Goal: Information Seeking & Learning: Learn about a topic

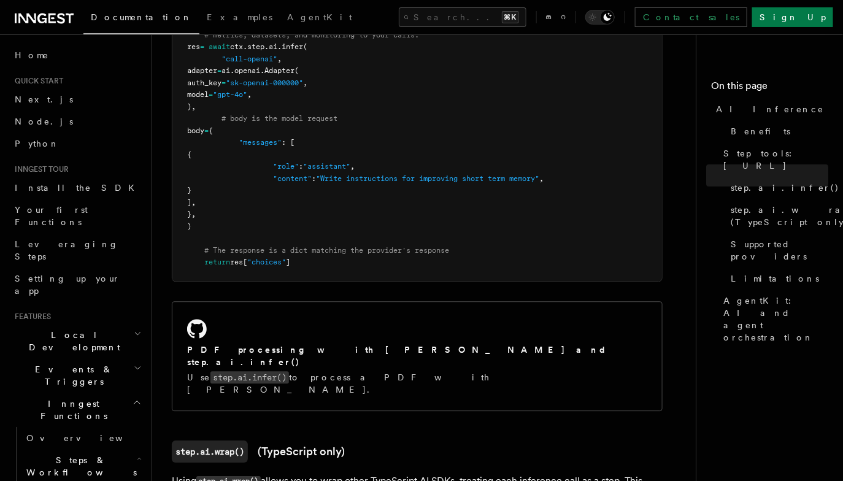
scroll to position [957, 0]
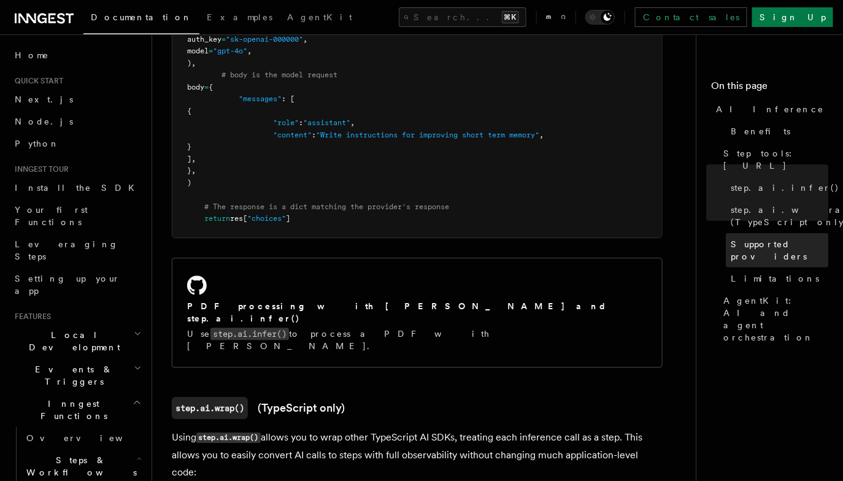
click at [759, 238] on span "Supported providers" at bounding box center [778, 250] width 97 height 25
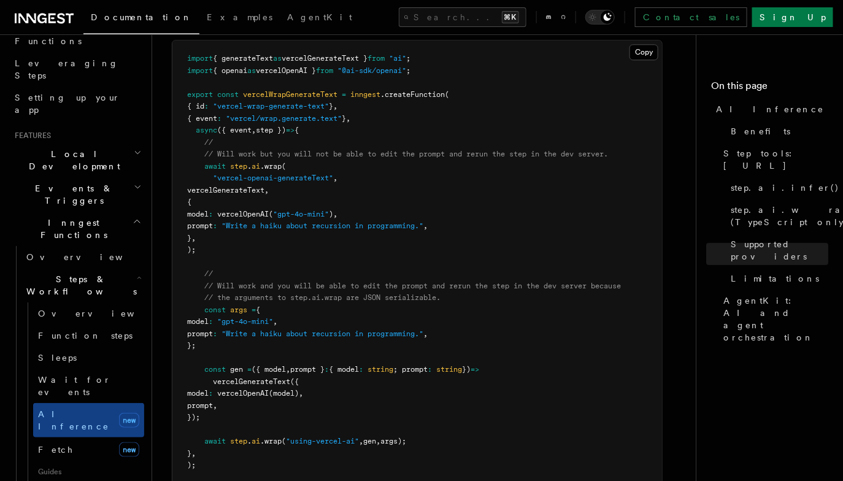
scroll to position [296, 0]
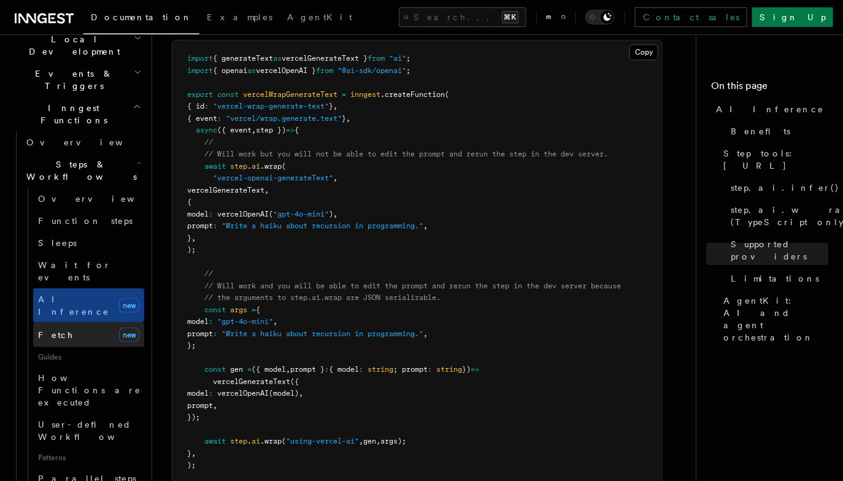
click at [109, 323] on link "Fetch new" at bounding box center [88, 335] width 111 height 25
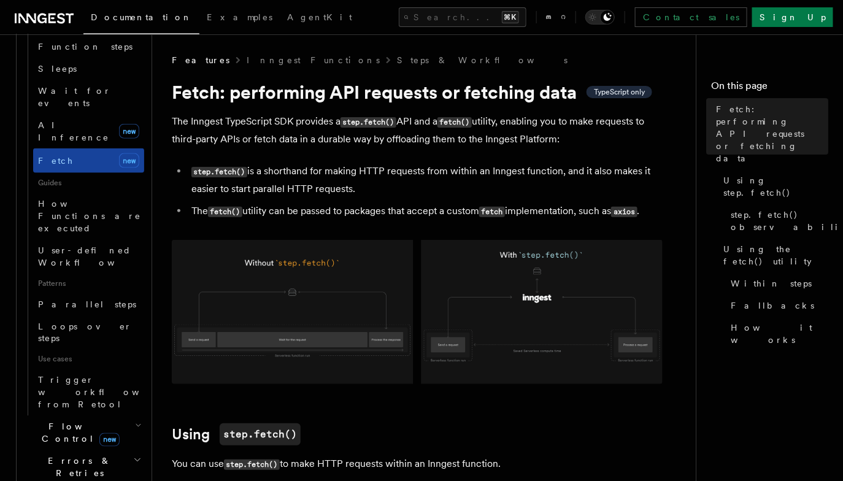
scroll to position [518, 0]
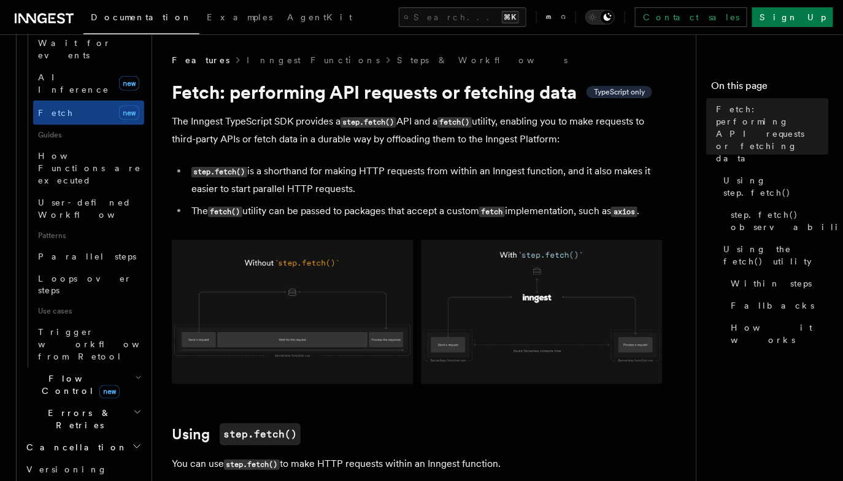
click at [114, 368] on h2 "Flow Control new" at bounding box center [82, 385] width 123 height 34
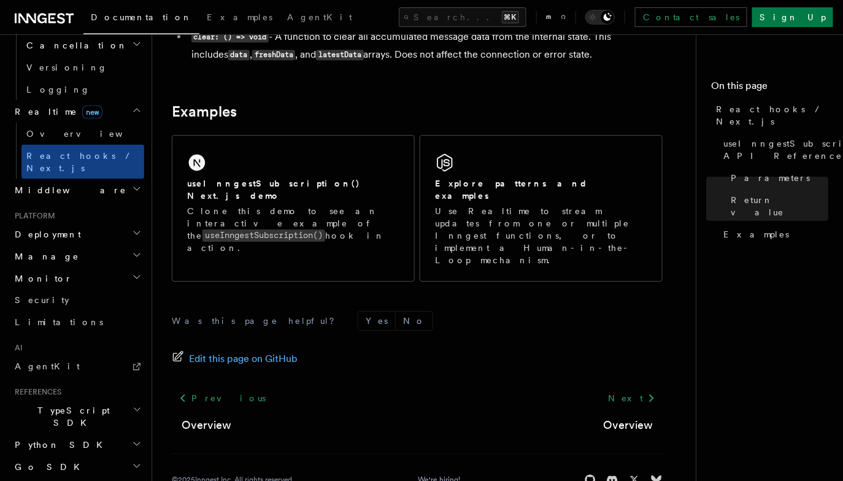
scroll to position [544, 0]
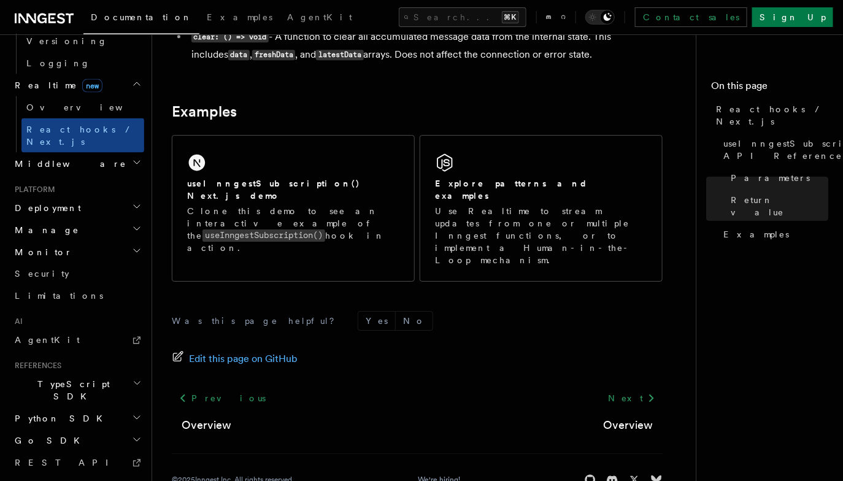
click at [85, 474] on h2 "System events" at bounding box center [77, 485] width 134 height 22
click at [102, 373] on h2 "TypeScript SDK" at bounding box center [77, 390] width 134 height 34
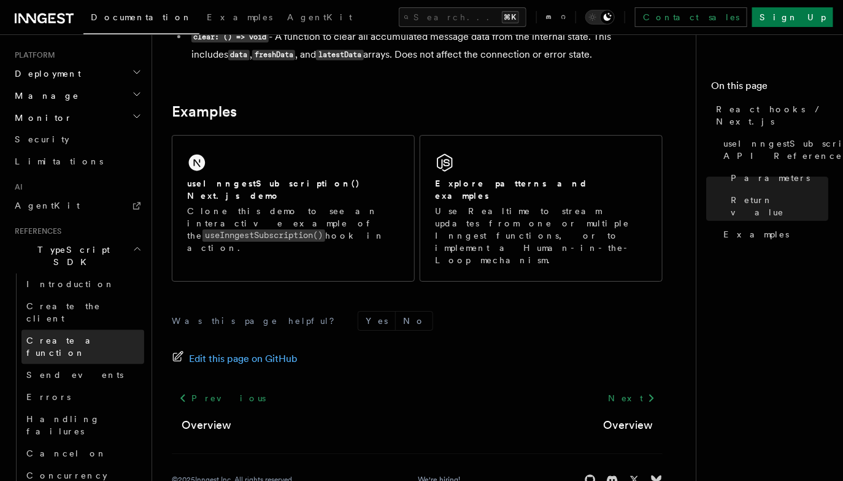
scroll to position [818, 0]
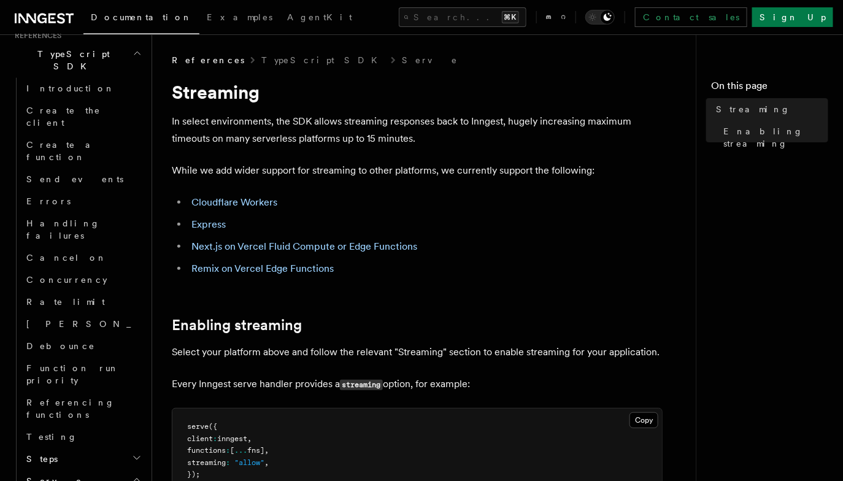
click at [91, 448] on h2 "Steps" at bounding box center [82, 459] width 123 height 22
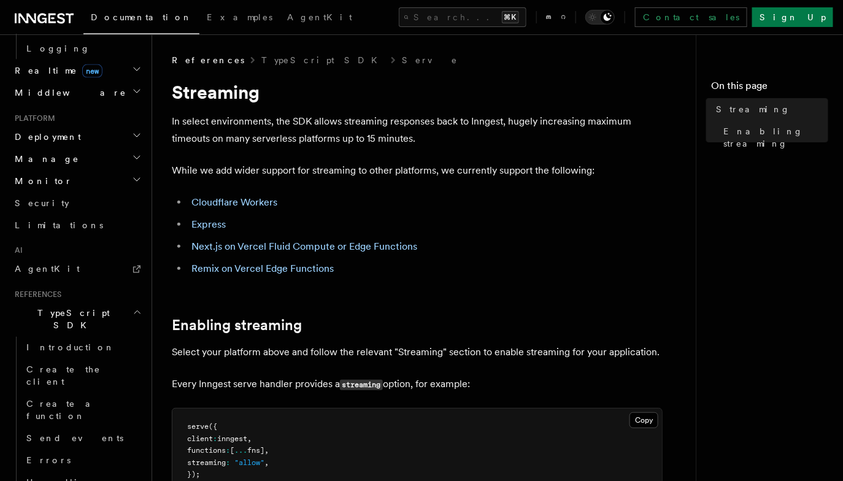
scroll to position [343, 0]
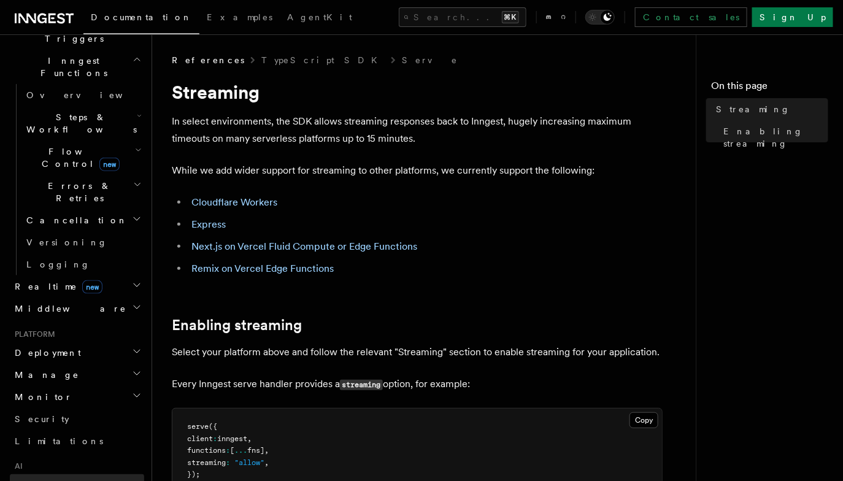
click at [98, 474] on link "AgentKit" at bounding box center [77, 485] width 134 height 22
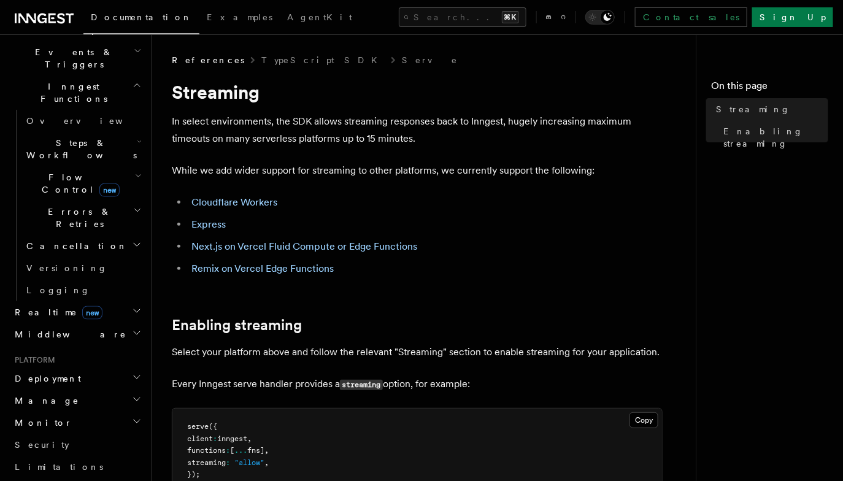
scroll to position [232, 0]
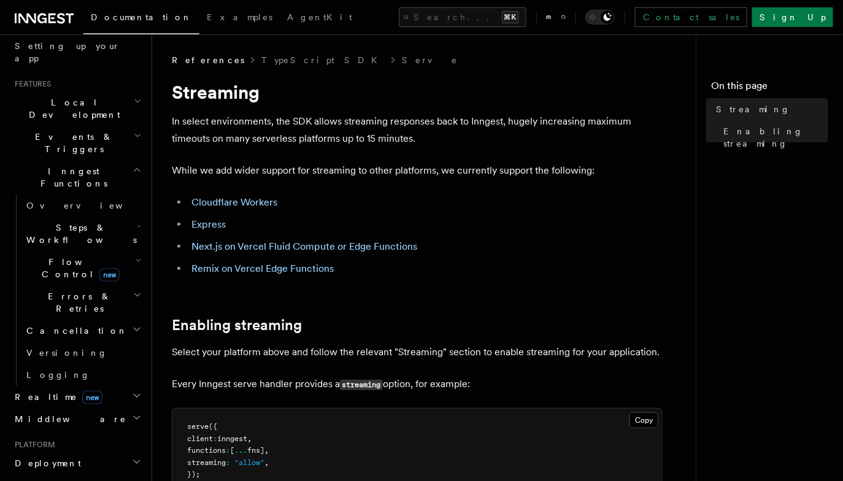
click at [96, 221] on span "Steps & Workflows" at bounding box center [78, 233] width 115 height 25
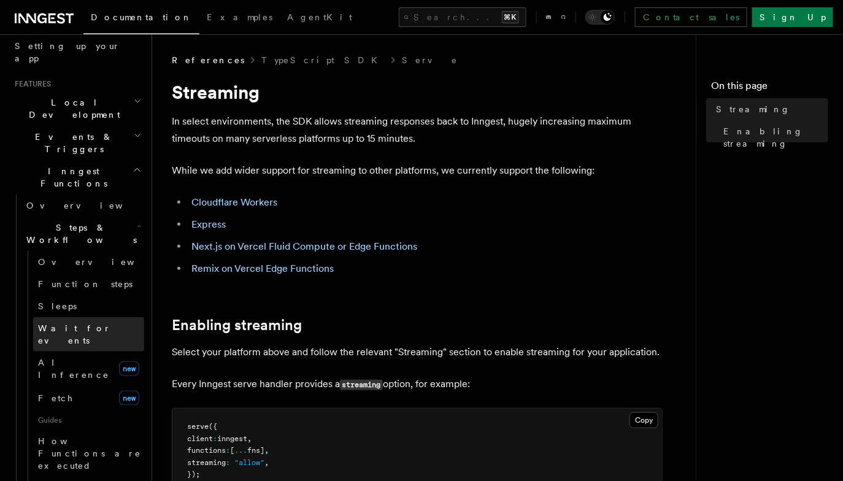
click at [88, 317] on link "Wait for events" at bounding box center [88, 334] width 111 height 34
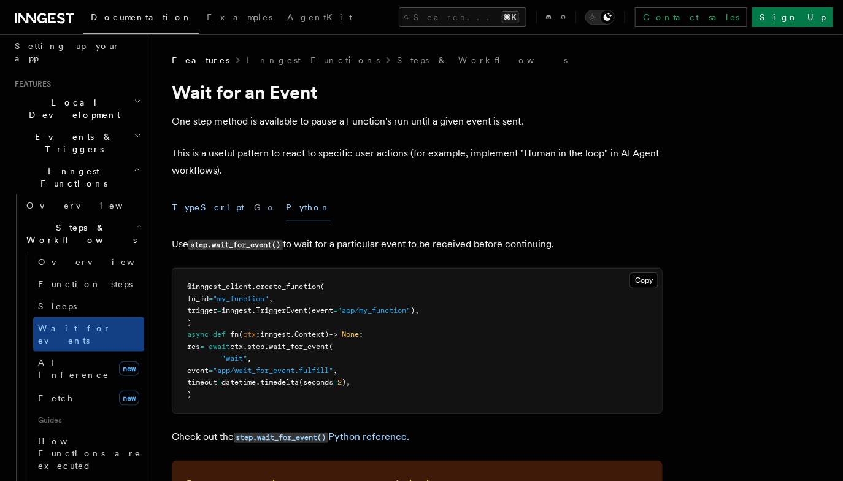
click at [201, 207] on button "TypeScript" at bounding box center [208, 208] width 72 height 28
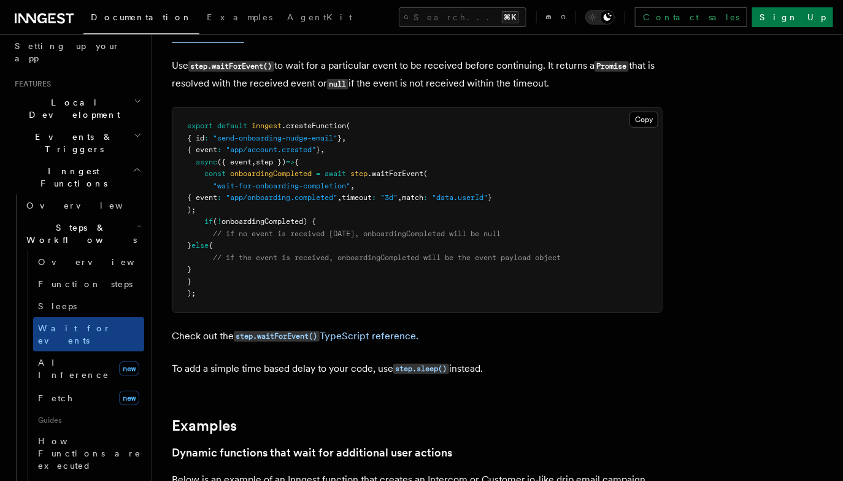
scroll to position [179, 0]
click at [105, 126] on h2 "Events & Triggers" at bounding box center [77, 143] width 134 height 34
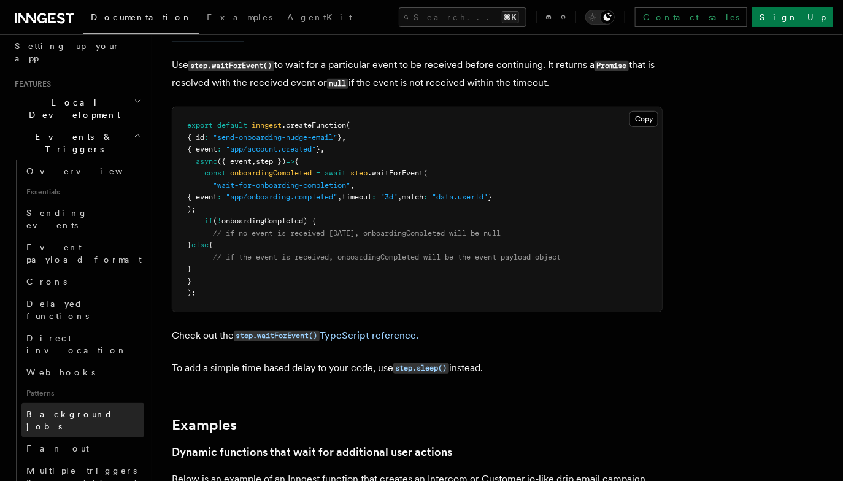
click at [90, 409] on span "Background jobs" at bounding box center [69, 420] width 86 height 22
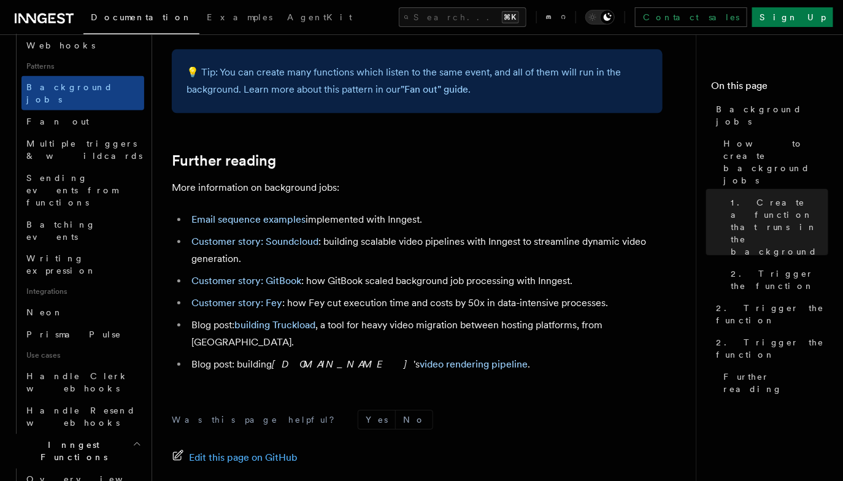
scroll to position [581, 0]
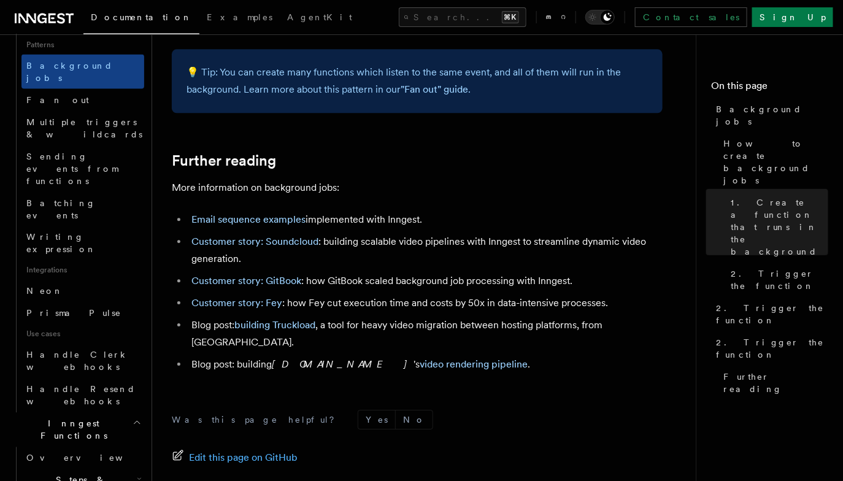
click at [124, 469] on h2 "Steps & Workflows" at bounding box center [82, 486] width 123 height 34
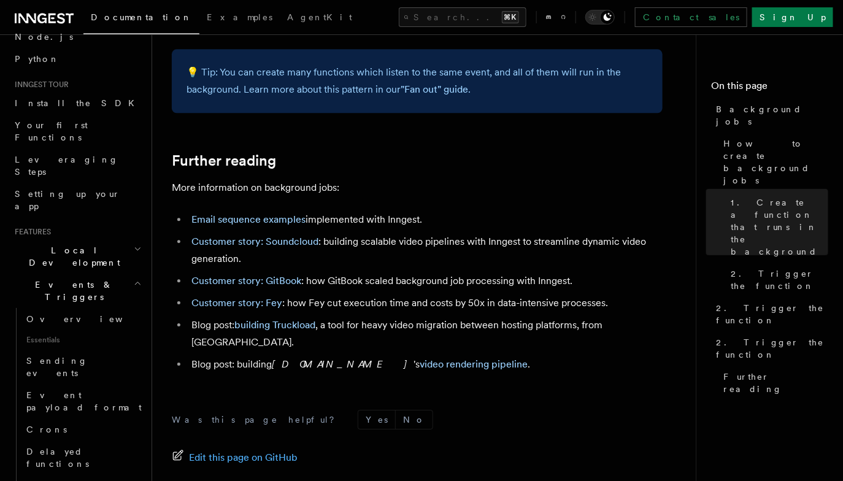
scroll to position [0, 0]
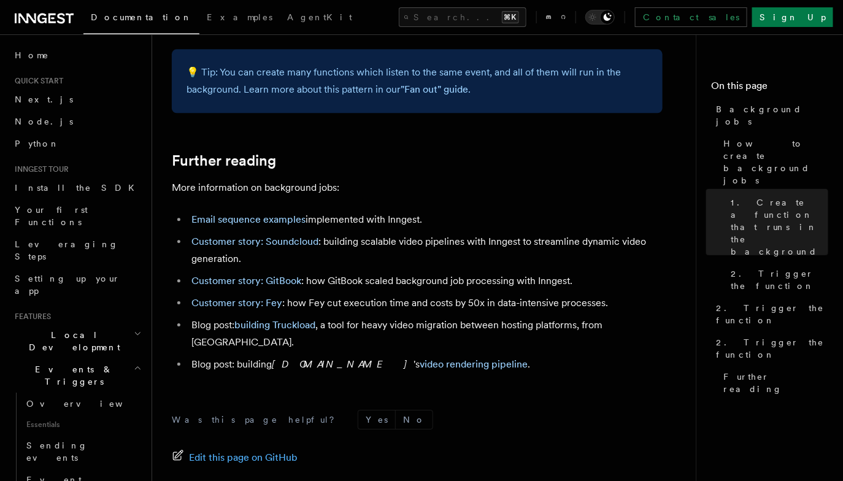
click at [86, 358] on h2 "Events & Triggers" at bounding box center [77, 375] width 134 height 34
click at [92, 392] on h2 "Inngest Functions" at bounding box center [77, 409] width 134 height 34
click at [93, 427] on h2 "Realtime new" at bounding box center [77, 438] width 134 height 22
click at [91, 449] on h2 "Middleware" at bounding box center [77, 460] width 134 height 22
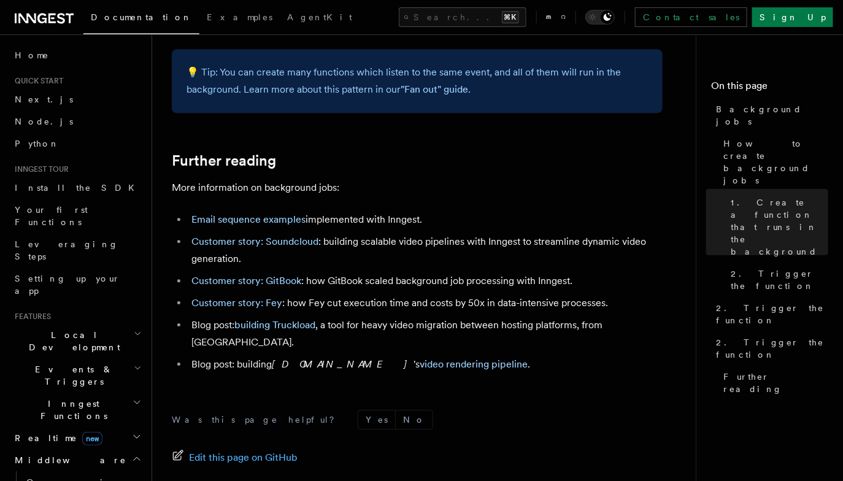
click at [92, 449] on h2 "Middleware" at bounding box center [77, 460] width 134 height 22
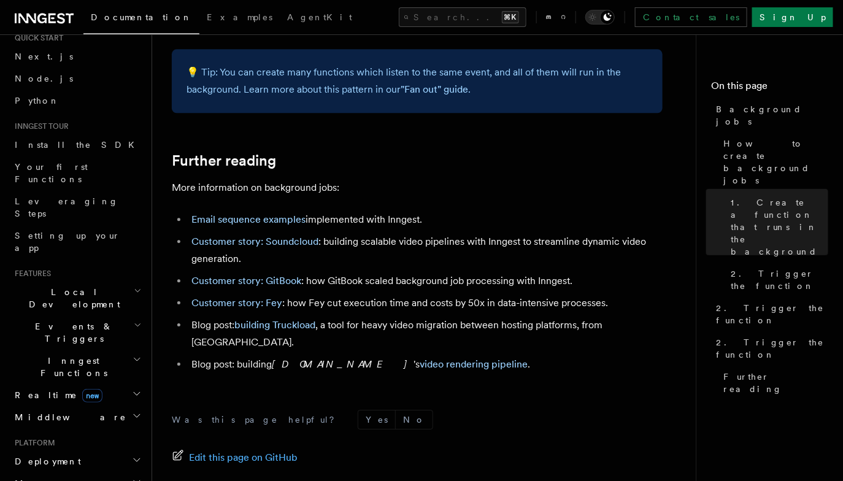
scroll to position [51, 0]
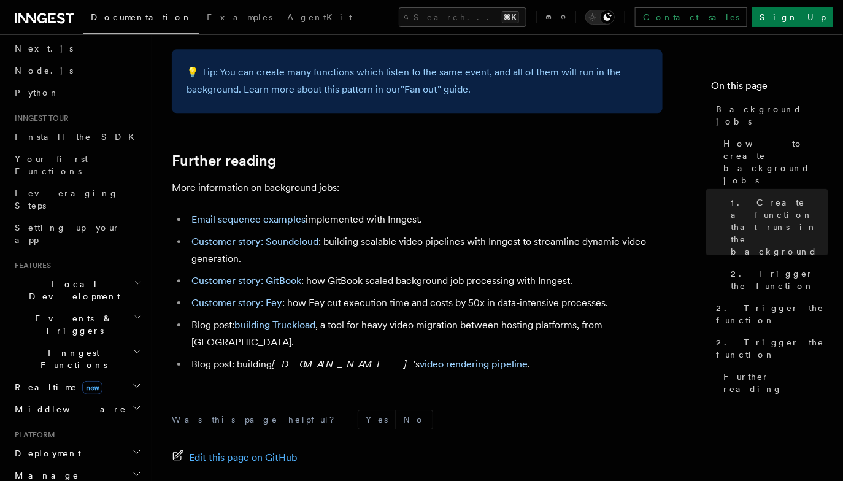
click at [92, 442] on h2 "Deployment" at bounding box center [77, 453] width 134 height 22
click at [94, 464] on h2 "Manage" at bounding box center [77, 475] width 134 height 22
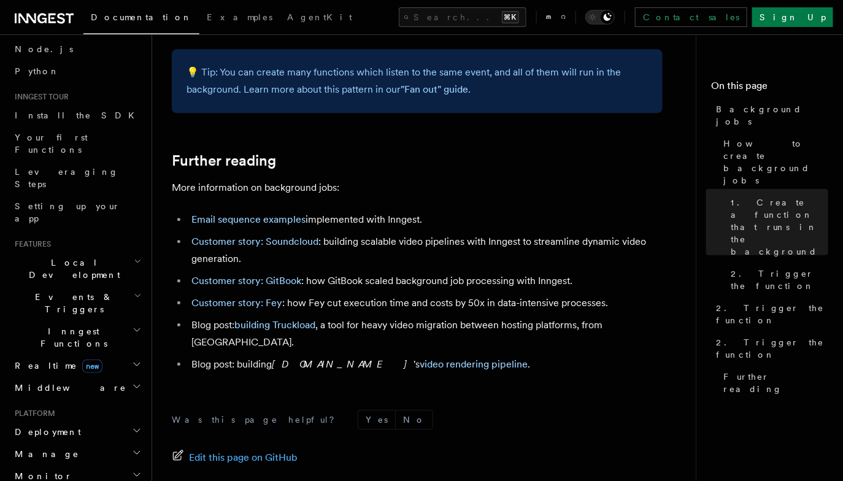
click at [94, 465] on h2 "Monitor" at bounding box center [77, 476] width 134 height 22
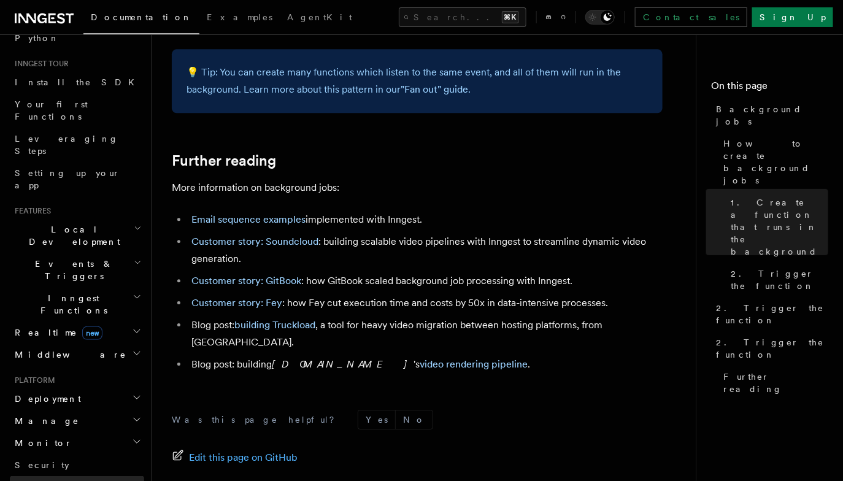
click at [95, 476] on link "Limitations" at bounding box center [77, 487] width 134 height 22
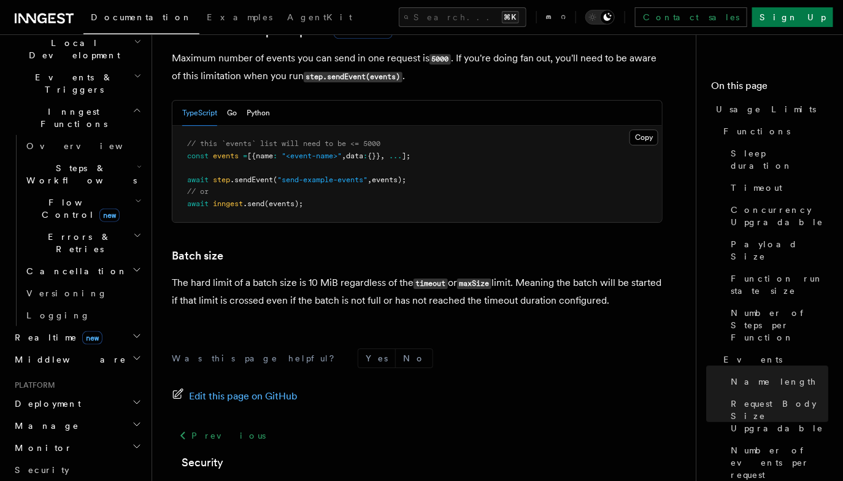
scroll to position [302, 0]
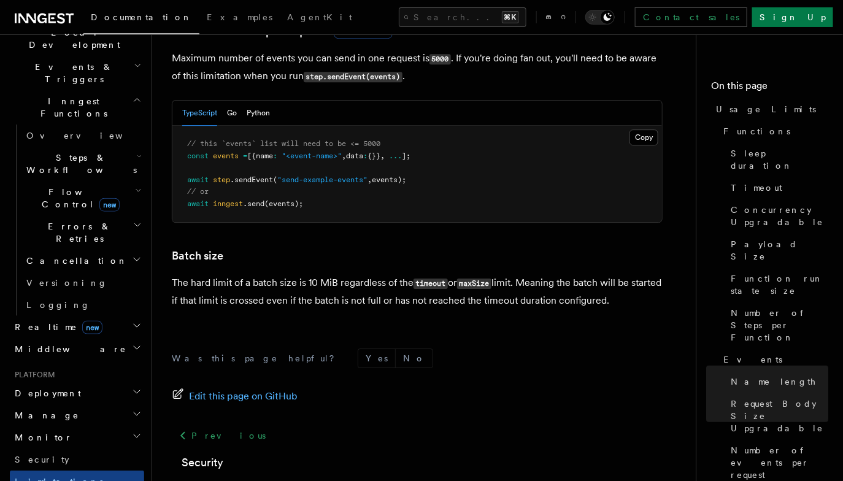
click at [128, 404] on h2 "Manage" at bounding box center [77, 415] width 134 height 22
click at [131, 382] on h2 "Deployment" at bounding box center [77, 393] width 134 height 22
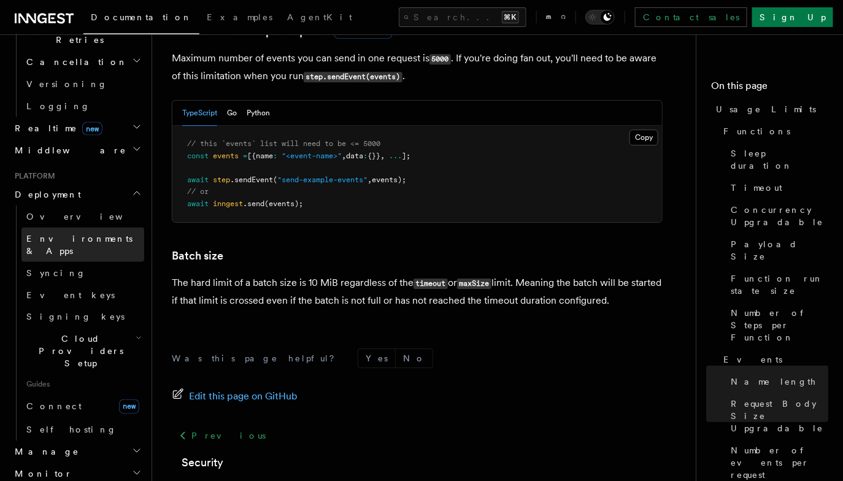
scroll to position [516, 0]
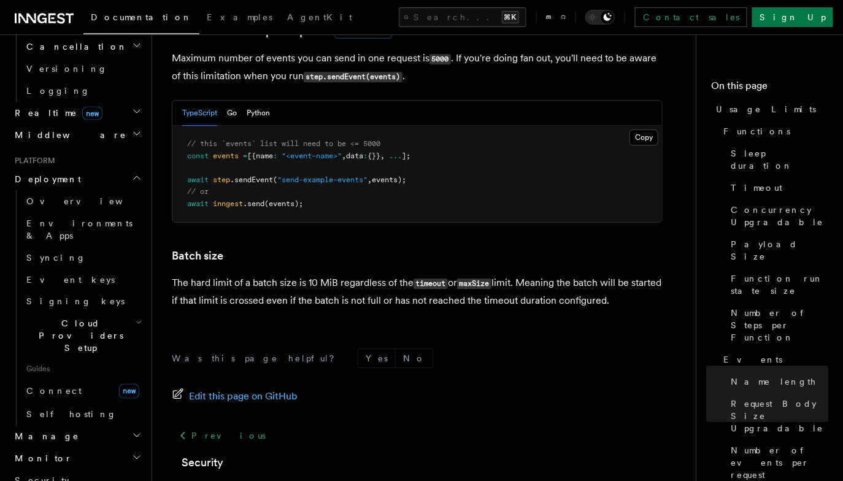
click at [121, 313] on h2 "Cloud Providers Setup" at bounding box center [82, 336] width 123 height 47
click at [104, 379] on link "Connect new" at bounding box center [82, 391] width 123 height 25
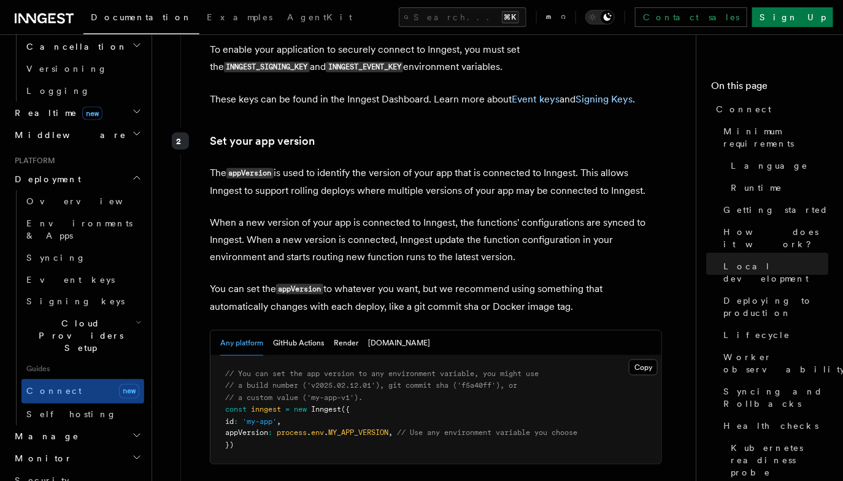
scroll to position [1922, 0]
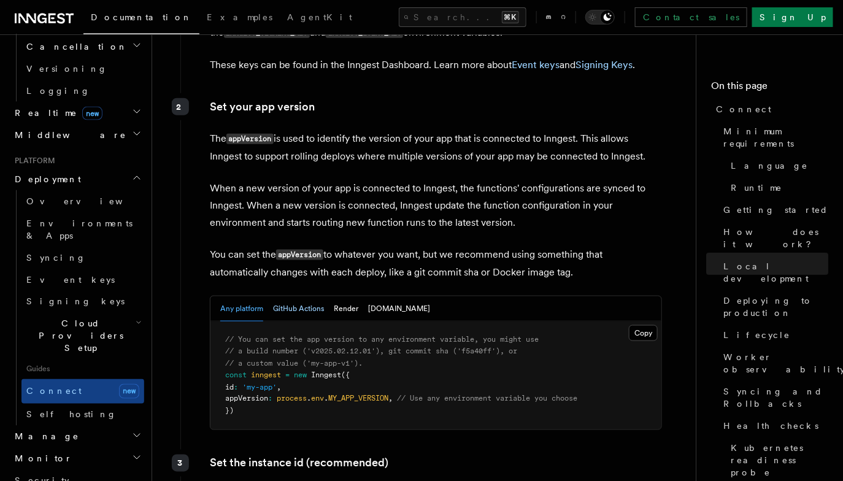
click at [304, 296] on button "GitHub Actions" at bounding box center [298, 308] width 51 height 25
click at [347, 296] on button "Render" at bounding box center [346, 308] width 25 height 25
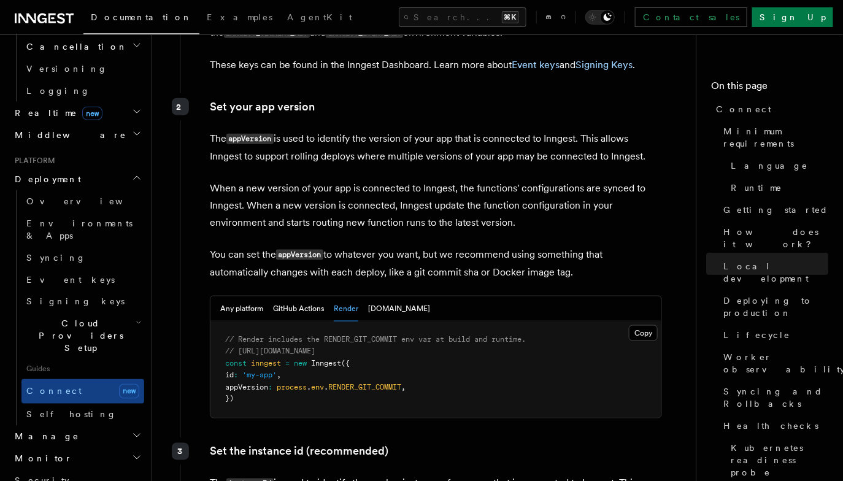
click at [365, 296] on div "Any platform GitHub Actions Render Fly.io" at bounding box center [325, 308] width 210 height 25
click at [370, 296] on button "Fly.io" at bounding box center [399, 308] width 62 height 25
click at [269, 296] on div "Any platform GitHub Actions Render Fly.io" at bounding box center [325, 308] width 210 height 25
click at [257, 296] on button "Any platform" at bounding box center [241, 308] width 43 height 25
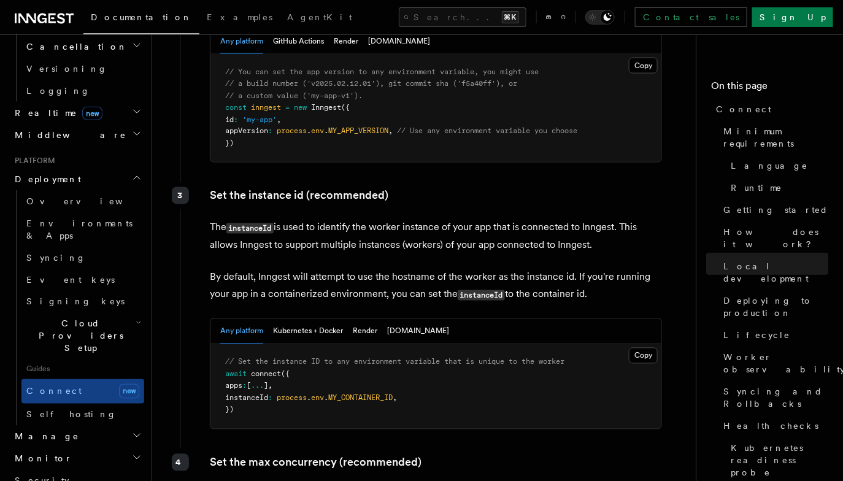
scroll to position [2217, 0]
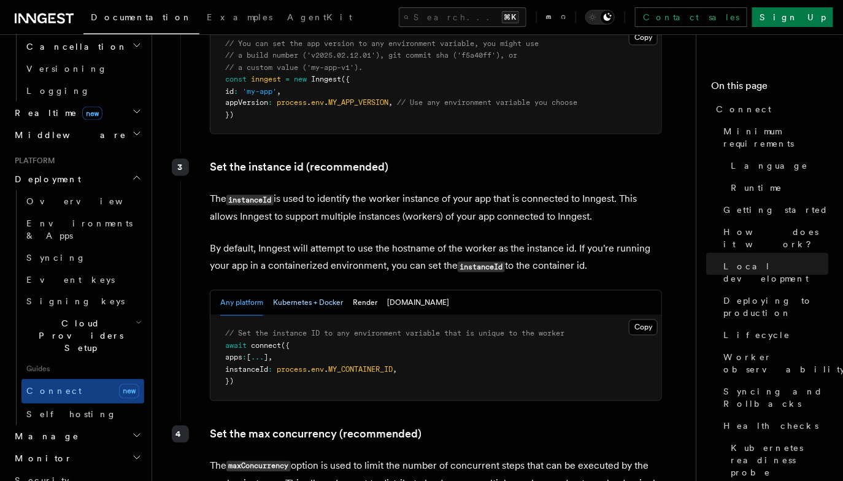
click at [289, 291] on button "Kubernetes + Docker" at bounding box center [308, 303] width 70 height 25
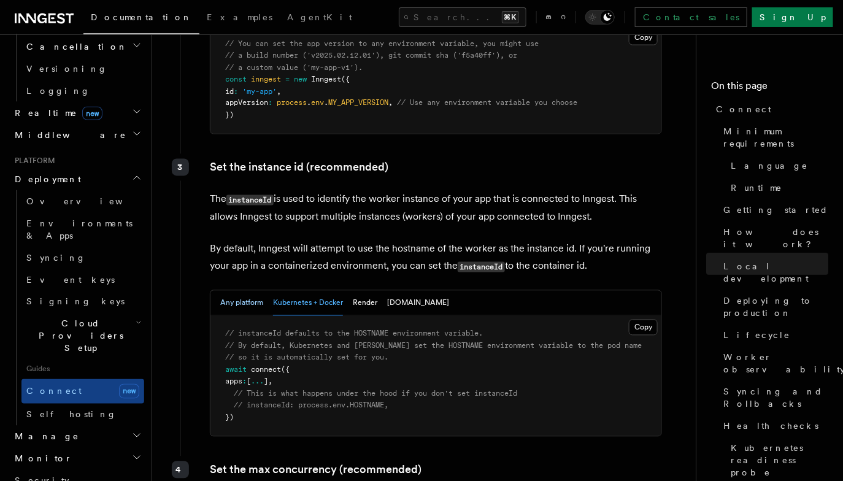
click at [249, 291] on button "Any platform" at bounding box center [241, 303] width 43 height 25
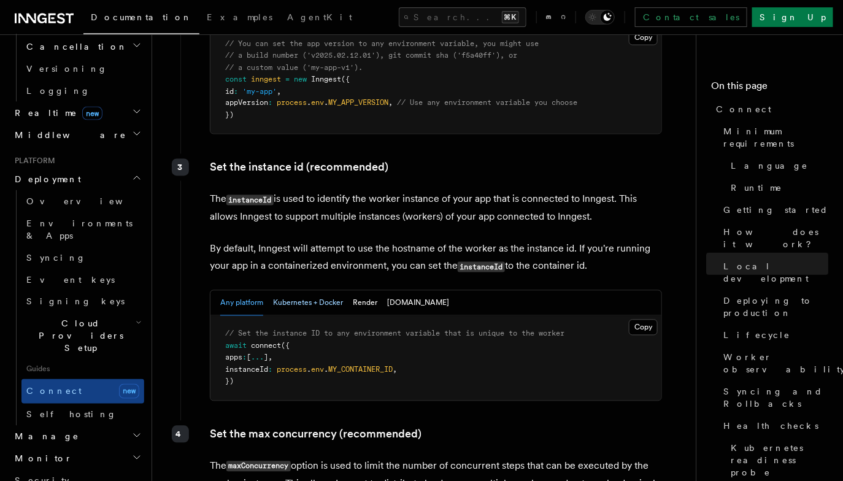
click at [291, 291] on button "Kubernetes + Docker" at bounding box center [308, 303] width 70 height 25
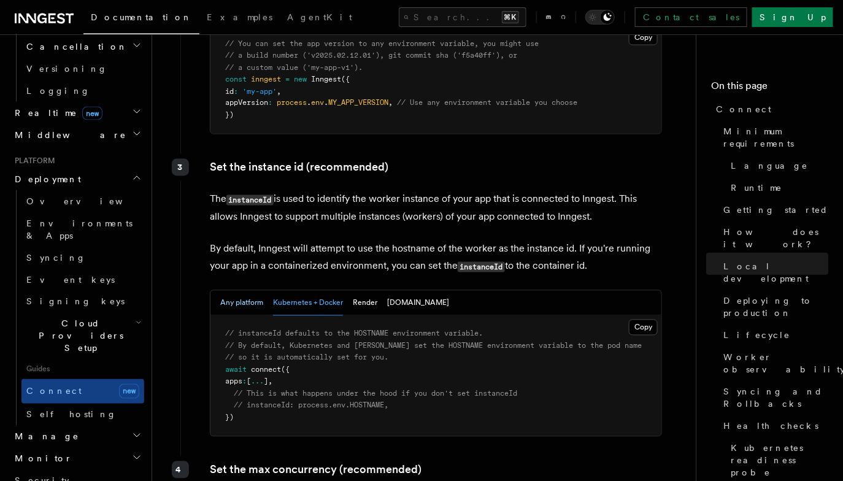
click at [251, 291] on button "Any platform" at bounding box center [241, 303] width 43 height 25
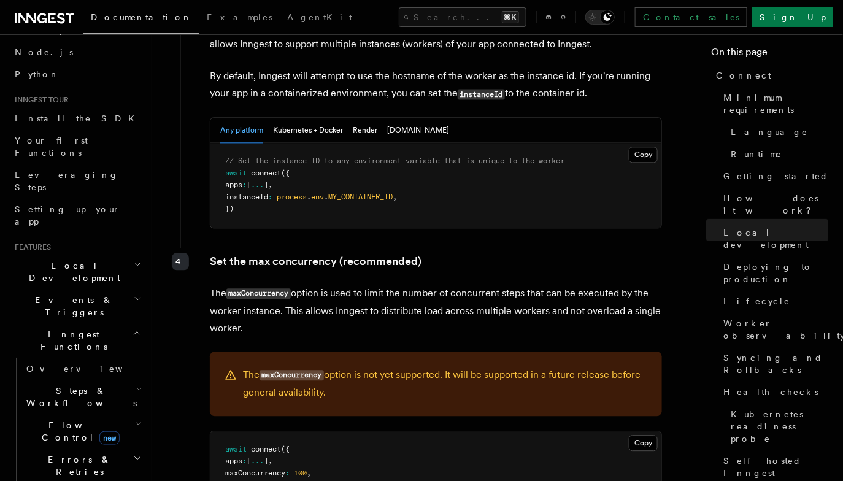
scroll to position [101, 0]
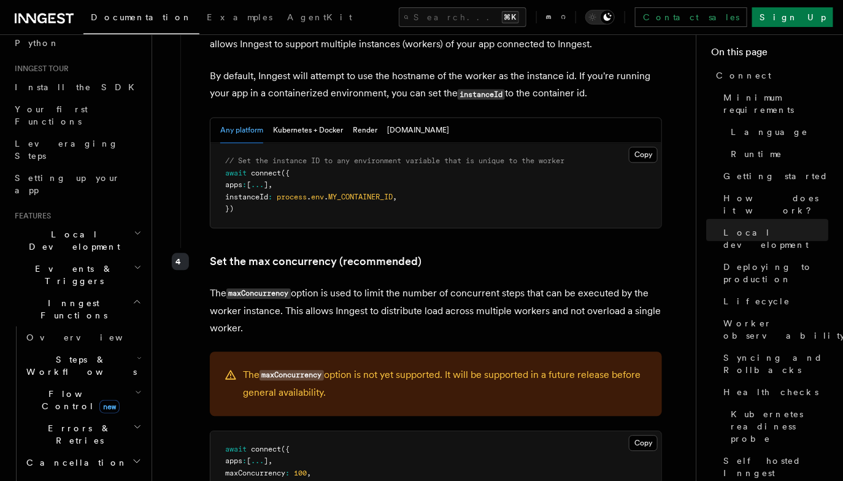
click at [109, 383] on h2 "Flow Control new" at bounding box center [82, 400] width 123 height 34
click at [440, 9] on button "Search... ⌘K" at bounding box center [463, 17] width 128 height 20
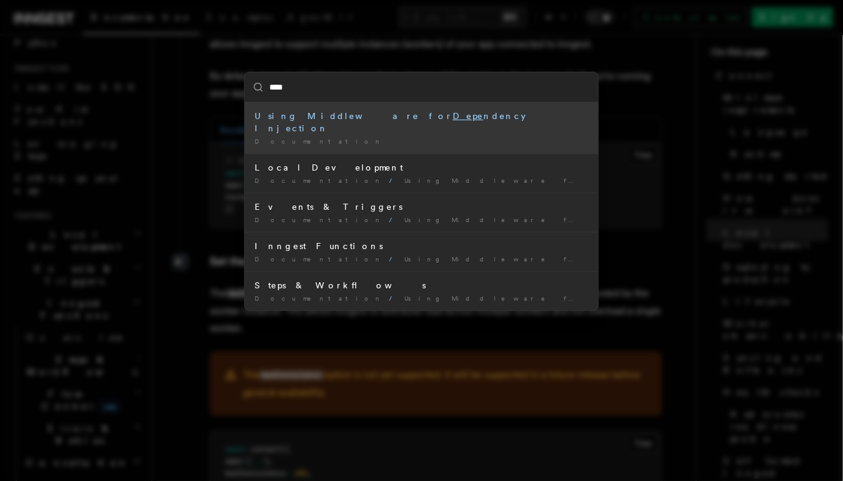
type input "*****"
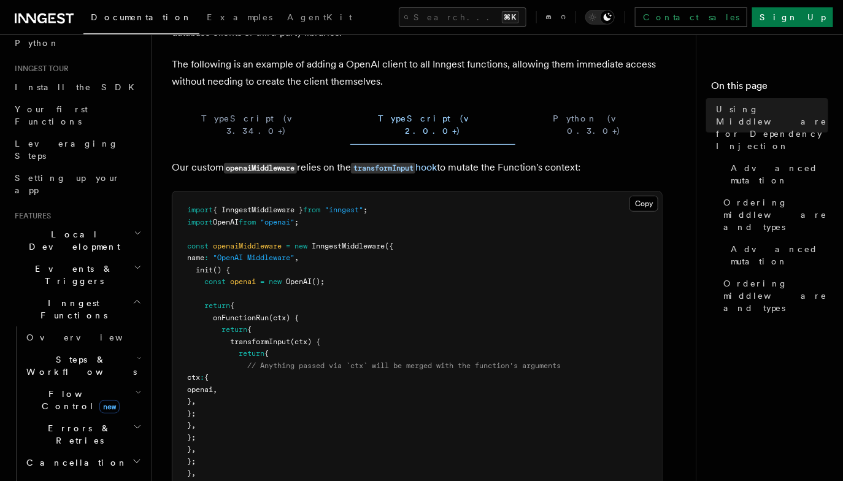
scroll to position [108, 0]
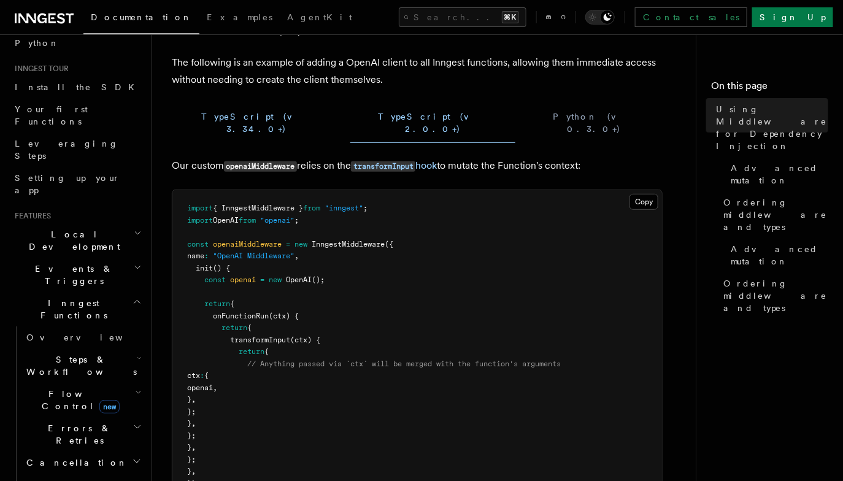
click at [223, 119] on button "TypeScript (v 3.34.0+)" at bounding box center [256, 123] width 169 height 40
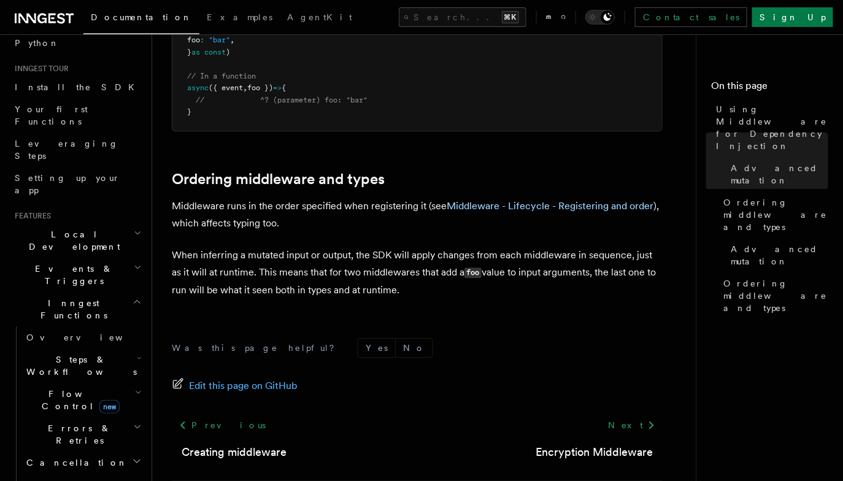
scroll to position [1011, 0]
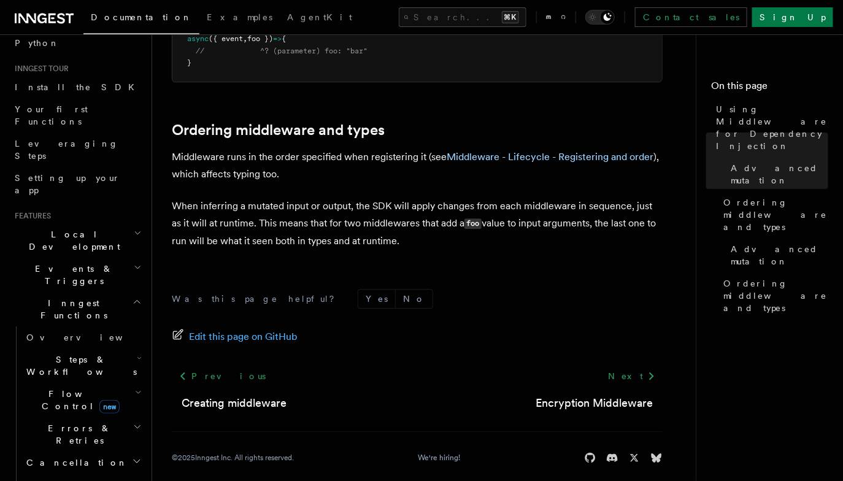
click at [116, 348] on h2 "Steps & Workflows" at bounding box center [82, 365] width 123 height 34
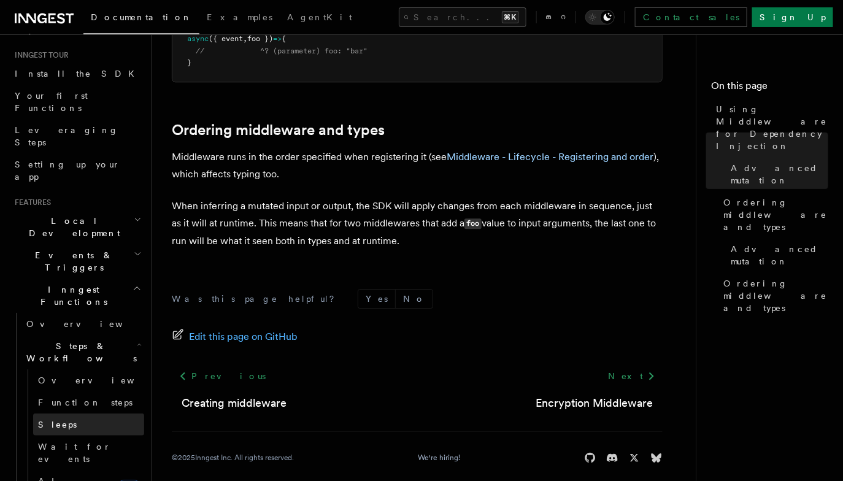
scroll to position [118, 0]
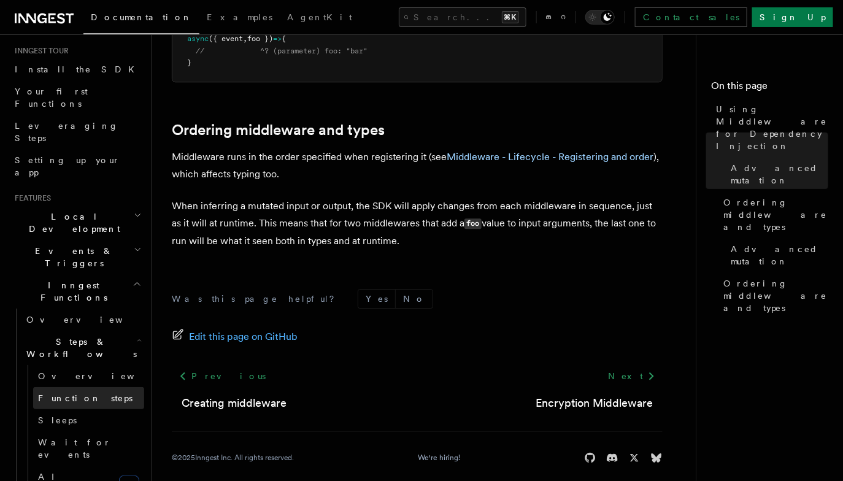
click at [112, 387] on link "Function steps" at bounding box center [88, 398] width 111 height 22
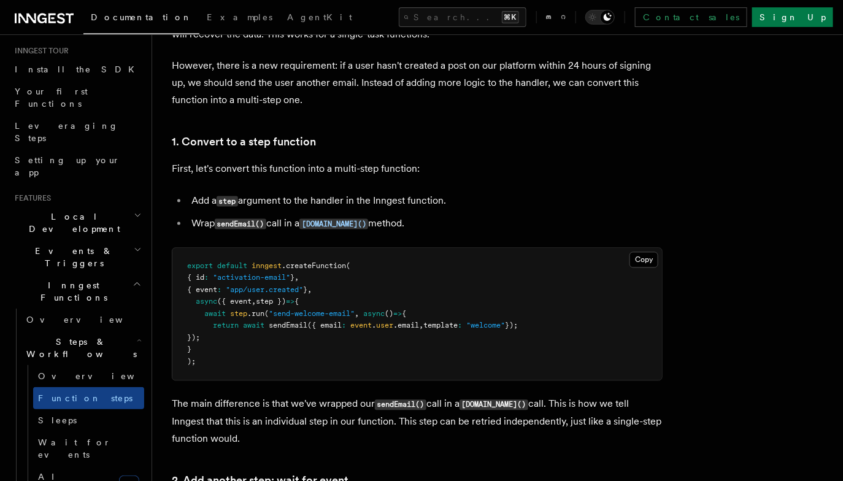
scroll to position [713, 0]
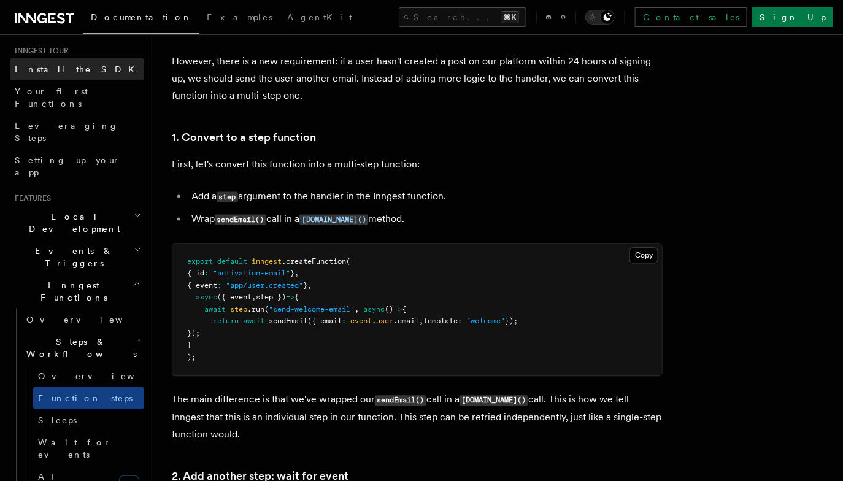
click at [54, 63] on span "Install the SDK" at bounding box center [78, 69] width 127 height 12
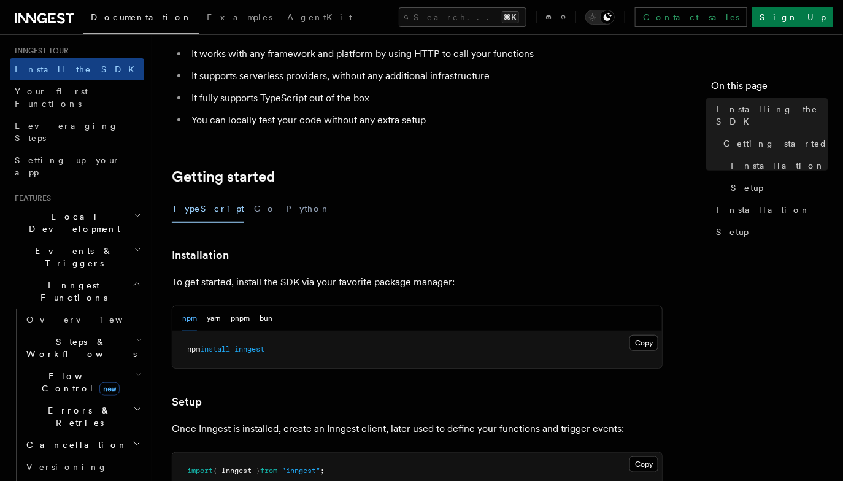
scroll to position [147, 0]
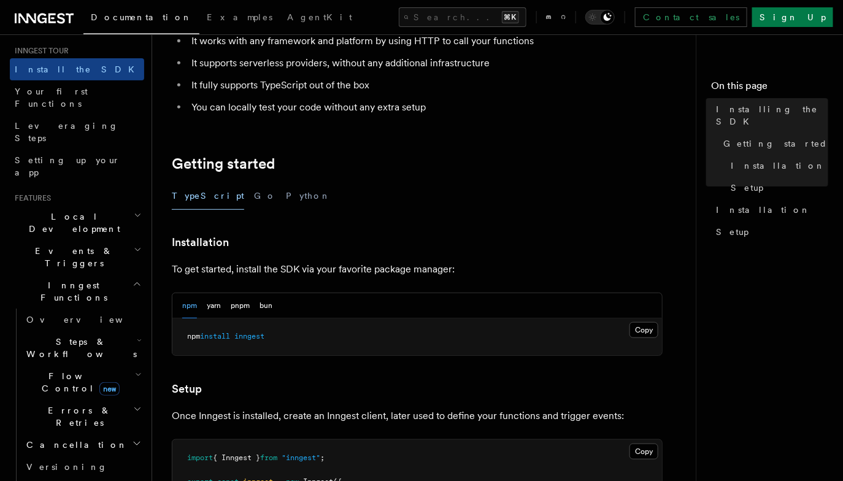
click at [259, 331] on pre "npm install inngest" at bounding box center [416, 336] width 489 height 37
copy span "inngest"
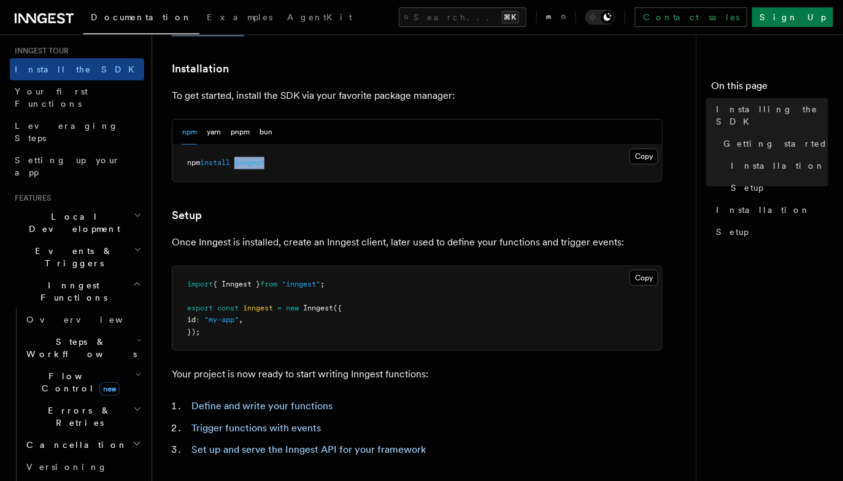
scroll to position [455, 0]
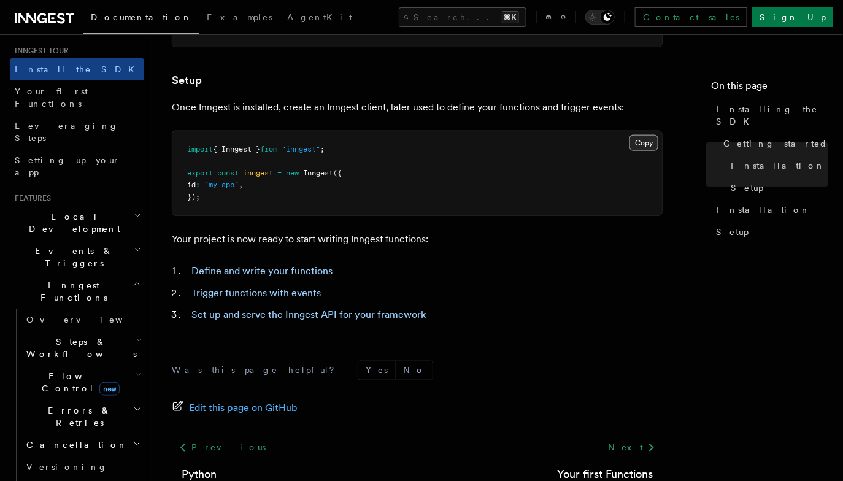
click at [654, 143] on button "Copy Copied" at bounding box center [643, 143] width 29 height 16
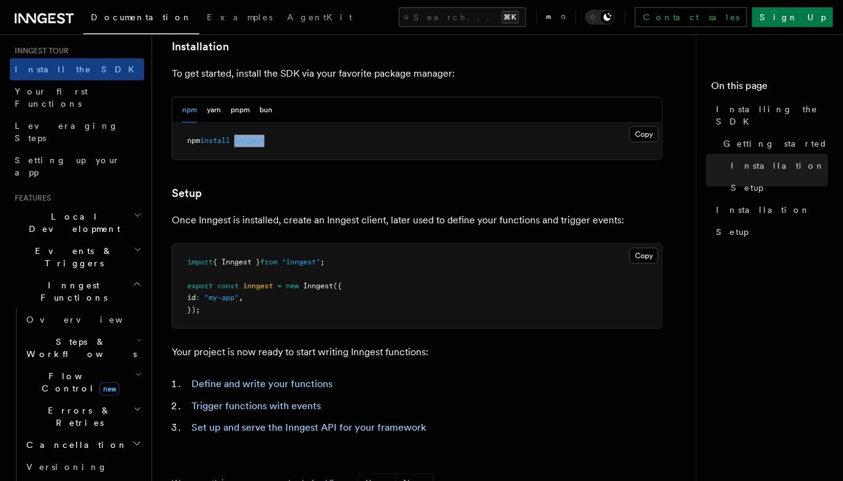
scroll to position [329, 0]
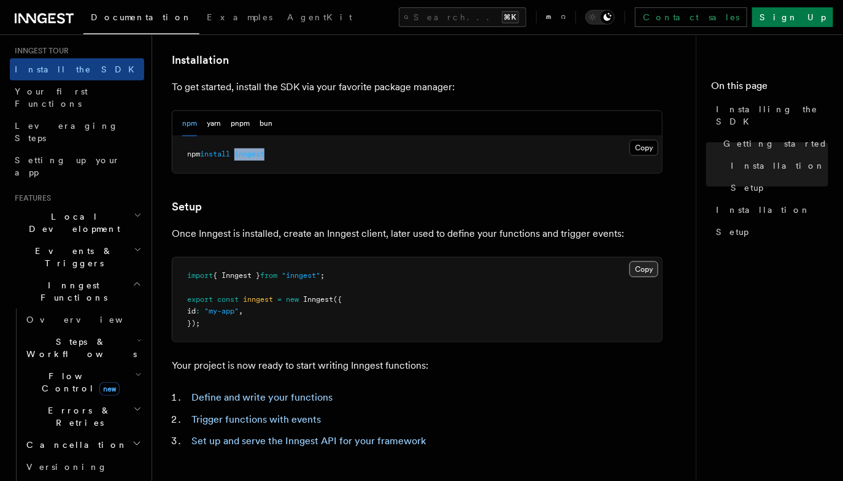
click at [641, 270] on button "Copy Copied" at bounding box center [643, 269] width 29 height 16
click at [644, 262] on button "Copy Copied" at bounding box center [643, 269] width 29 height 16
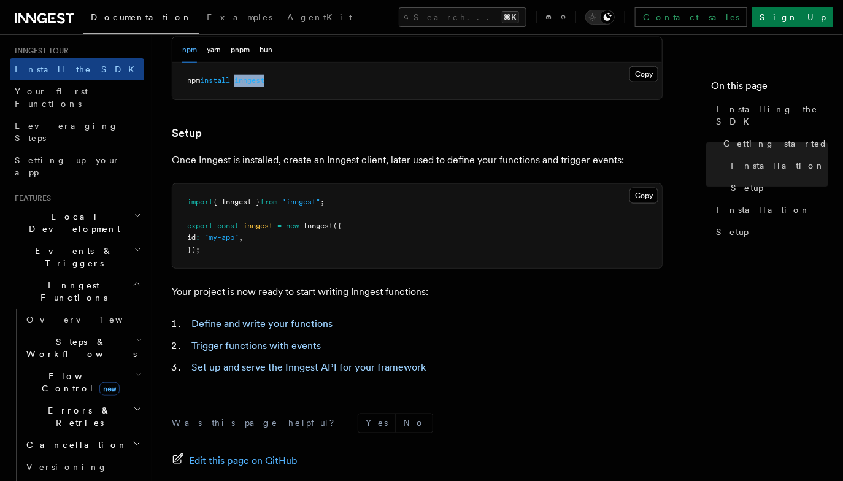
scroll to position [441, 0]
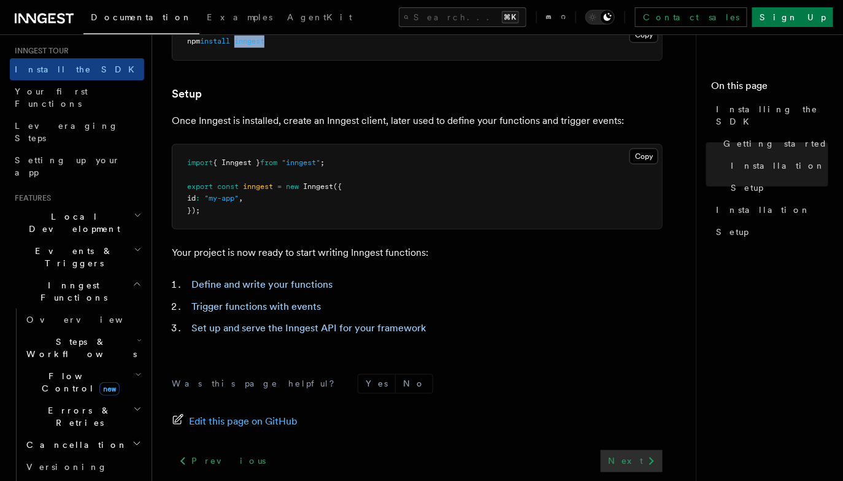
click at [644, 457] on icon at bounding box center [651, 461] width 15 height 15
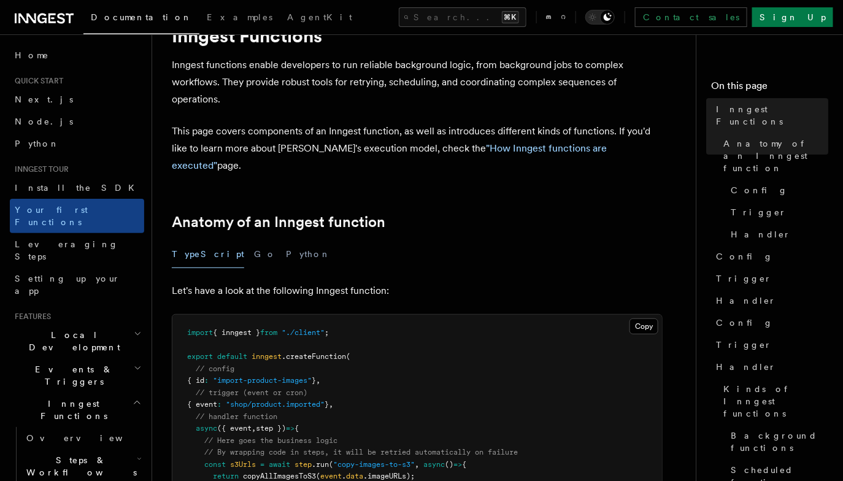
scroll to position [156, 0]
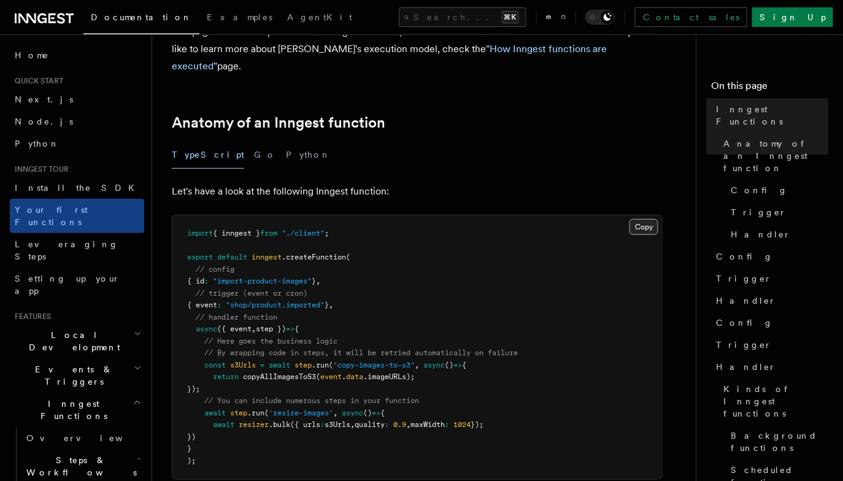
click at [640, 219] on button "Copy Copied" at bounding box center [643, 227] width 29 height 16
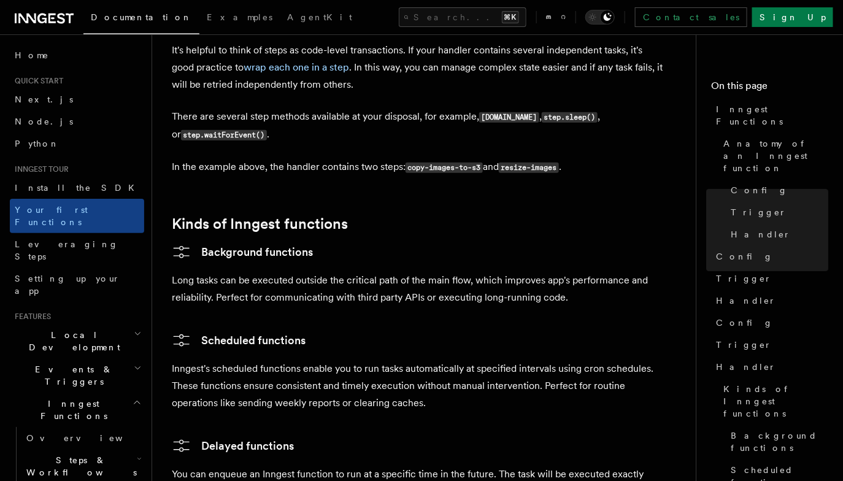
scroll to position [1776, 0]
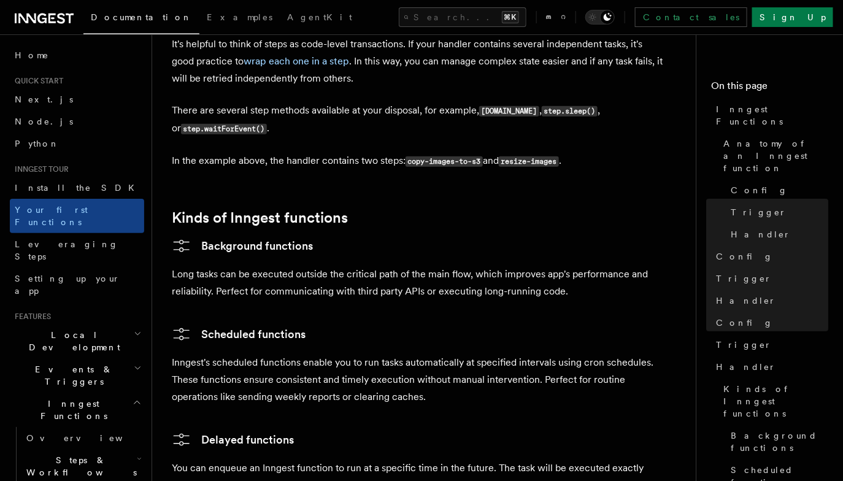
click at [101, 324] on h2 "Local Development" at bounding box center [77, 341] width 134 height 34
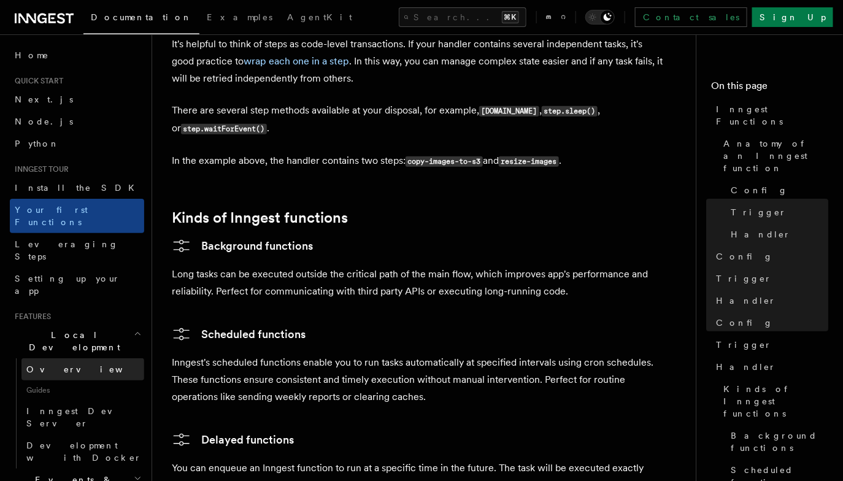
click at [84, 358] on link "Overview" at bounding box center [82, 369] width 123 height 22
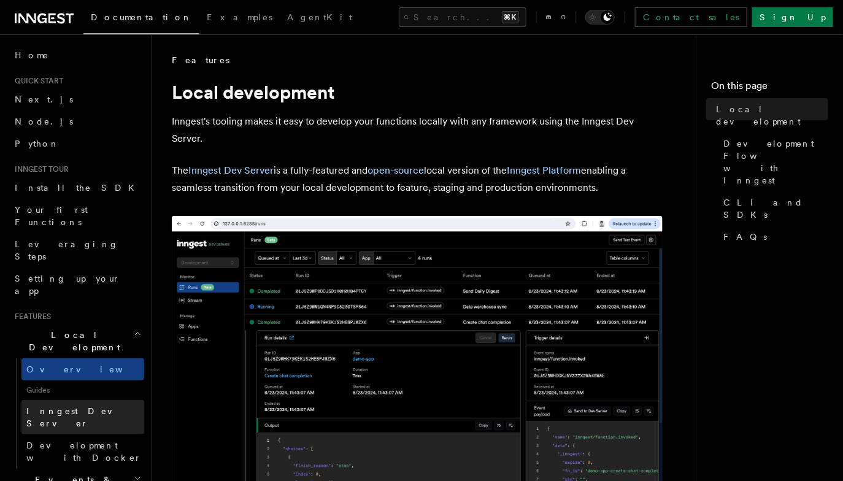
click at [97, 400] on link "Inngest Dev Server" at bounding box center [82, 417] width 123 height 34
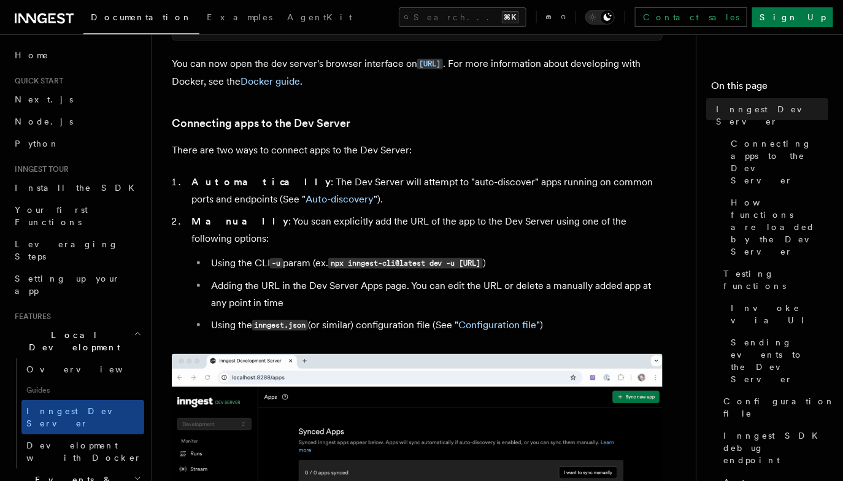
scroll to position [434, 0]
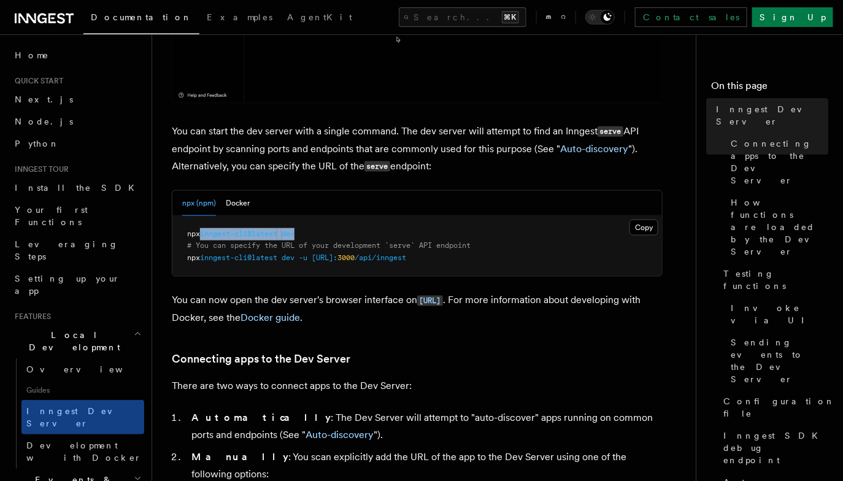
drag, startPoint x: 311, startPoint y: 232, endPoint x: 204, endPoint y: 231, distance: 106.7
click at [204, 231] on pre "npx inngest-cli@latest dev # You can specify the URL of your development `serve…" at bounding box center [416, 246] width 489 height 61
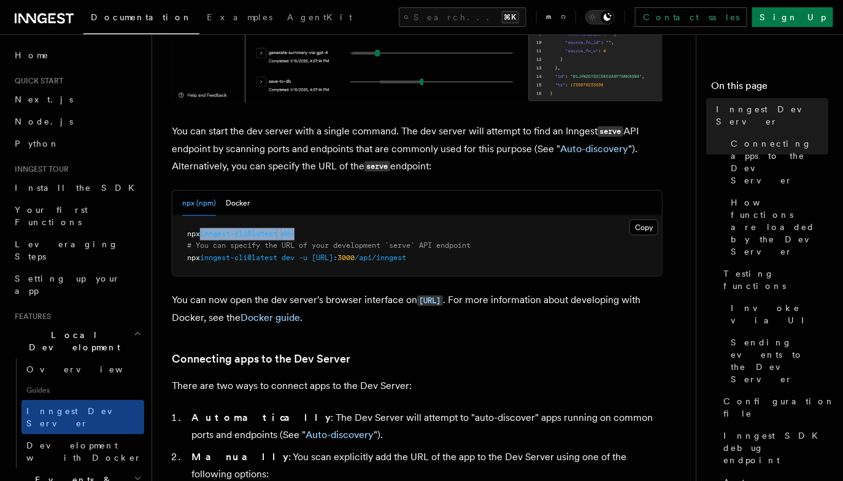
copy span "inngest-cli@latest dev"
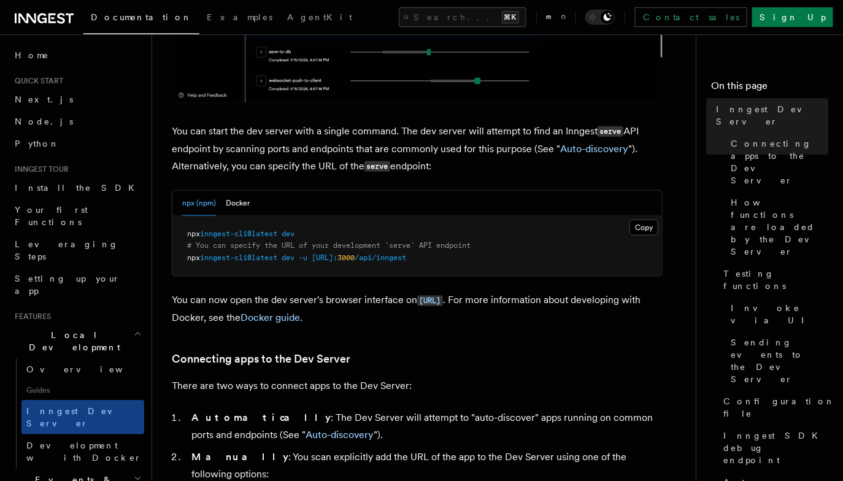
click at [288, 248] on span "# You can specify the URL of your development `serve` API endpoint" at bounding box center [328, 245] width 283 height 9
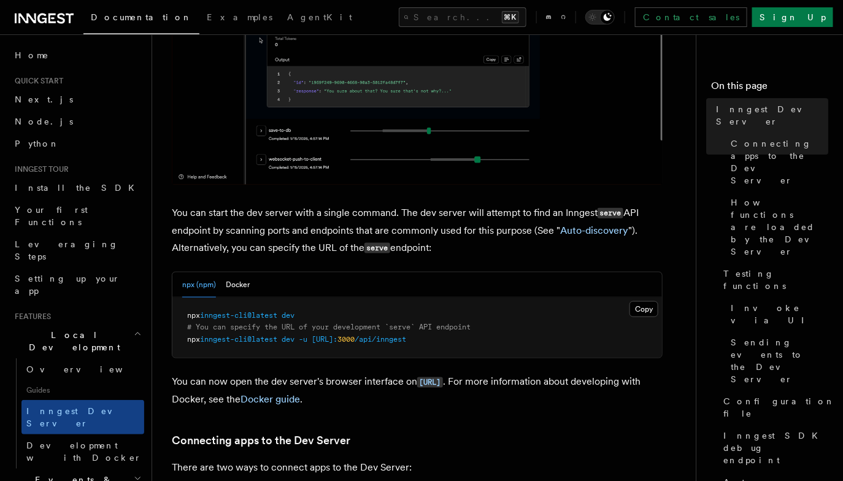
scroll to position [343, 0]
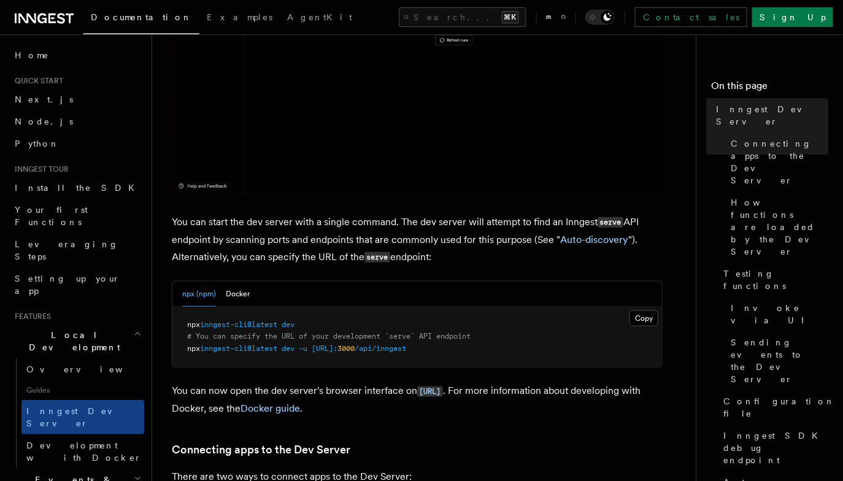
click at [288, 250] on p "You can start the dev server with a single command. The dev server will attempt…" at bounding box center [417, 239] width 491 height 53
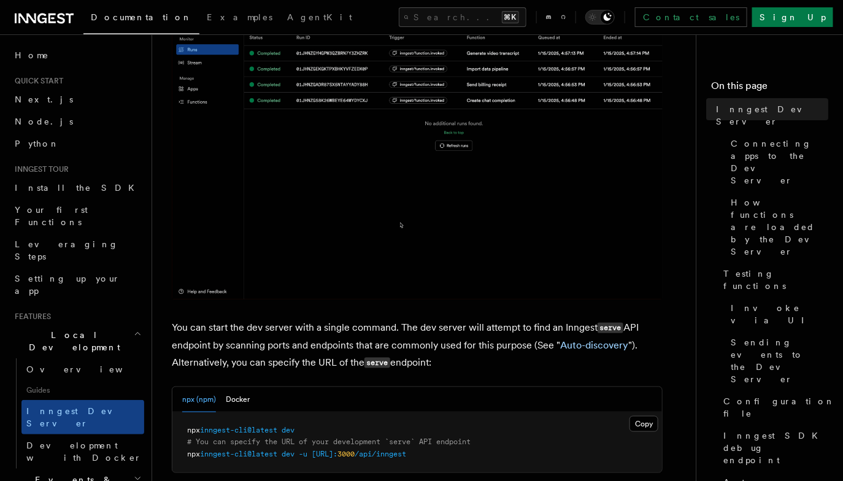
scroll to position [319, 0]
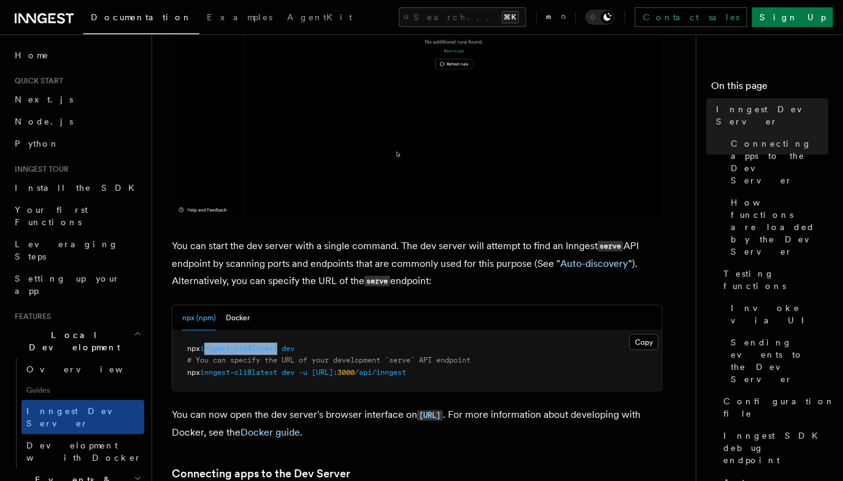
drag, startPoint x: 282, startPoint y: 349, endPoint x: 207, endPoint y: 346, distance: 74.8
click at [207, 346] on span "inngest-cli@latest" at bounding box center [238, 348] width 77 height 9
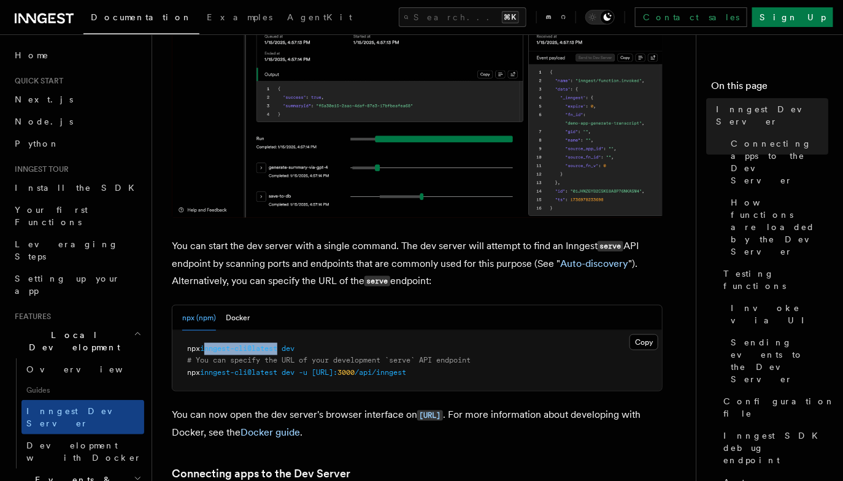
copy span "nngest-cli@latest"
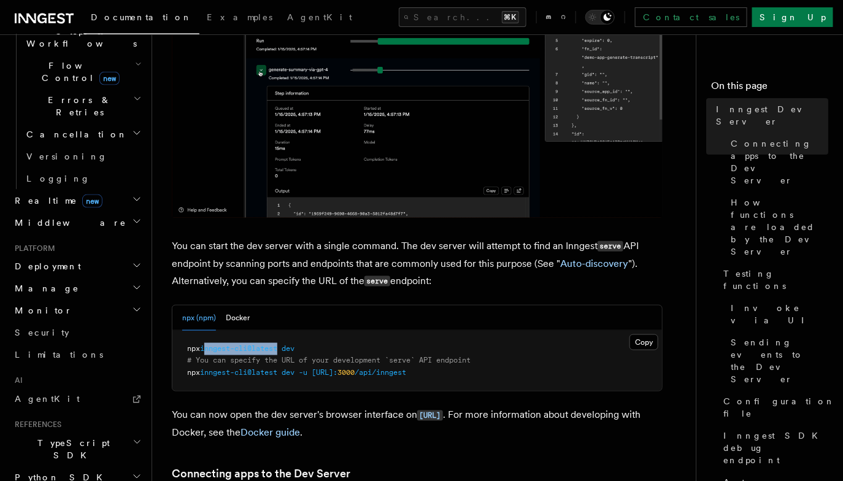
scroll to position [586, 0]
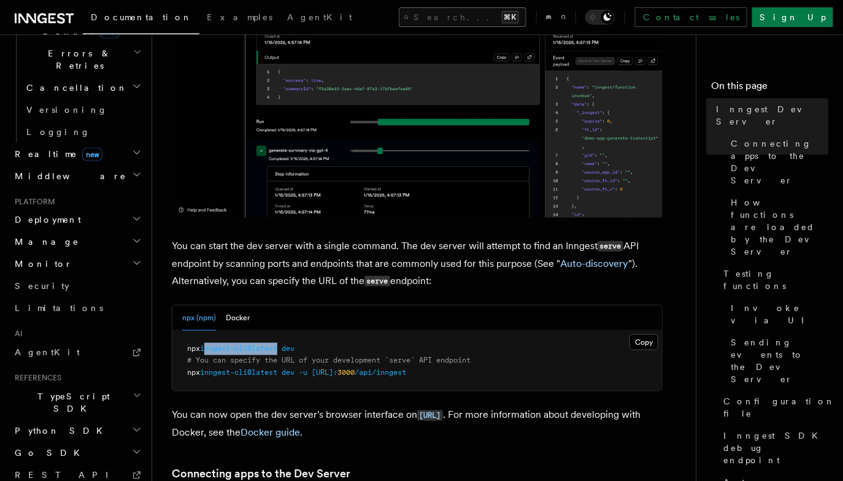
click at [526, 9] on button "Search... ⌘K" at bounding box center [463, 17] width 128 height 20
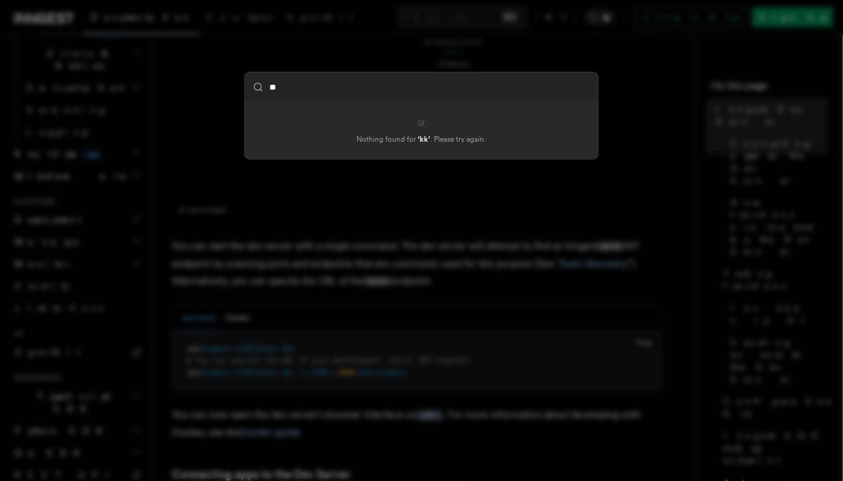
type input "*"
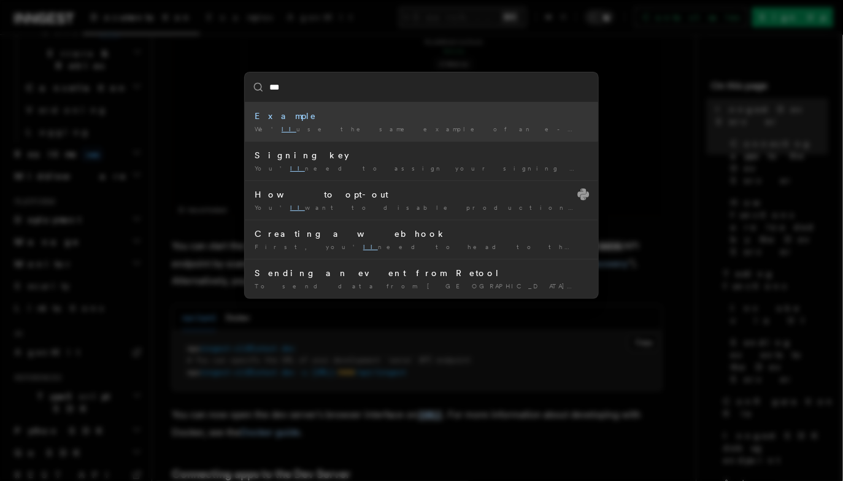
type input "**"
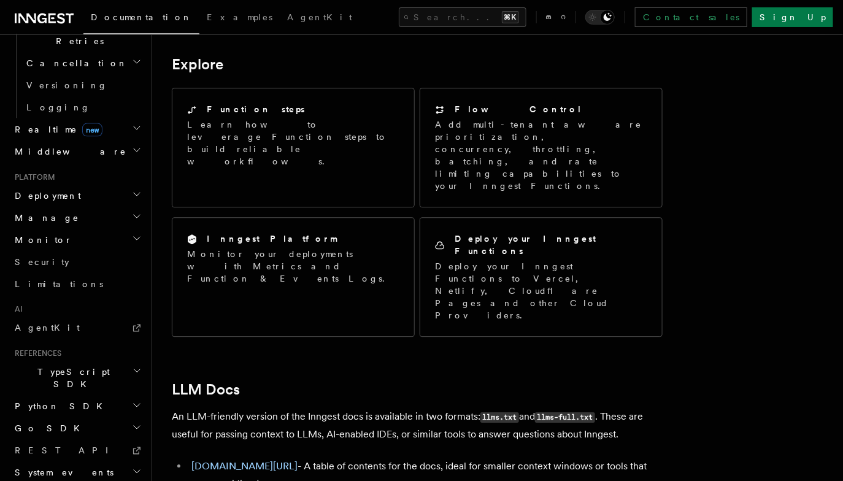
scroll to position [976, 0]
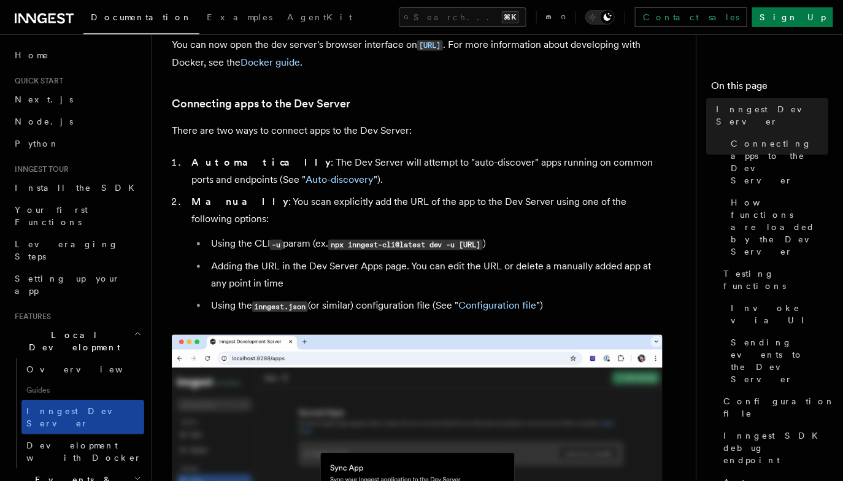
click at [106, 400] on link "Inngest Dev Server" at bounding box center [82, 417] width 123 height 34
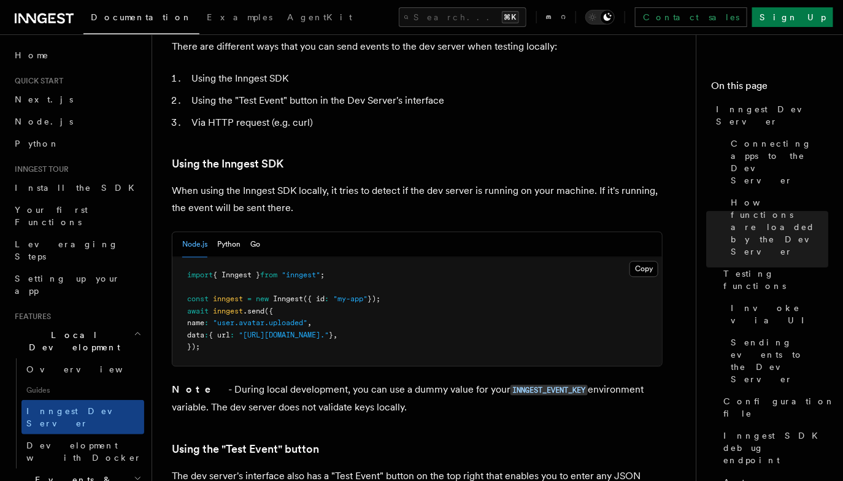
scroll to position [2239, 0]
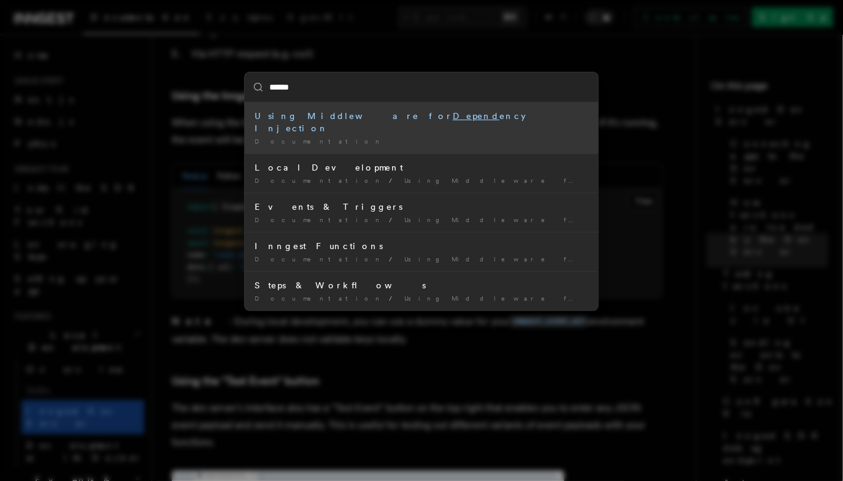
type input "*******"
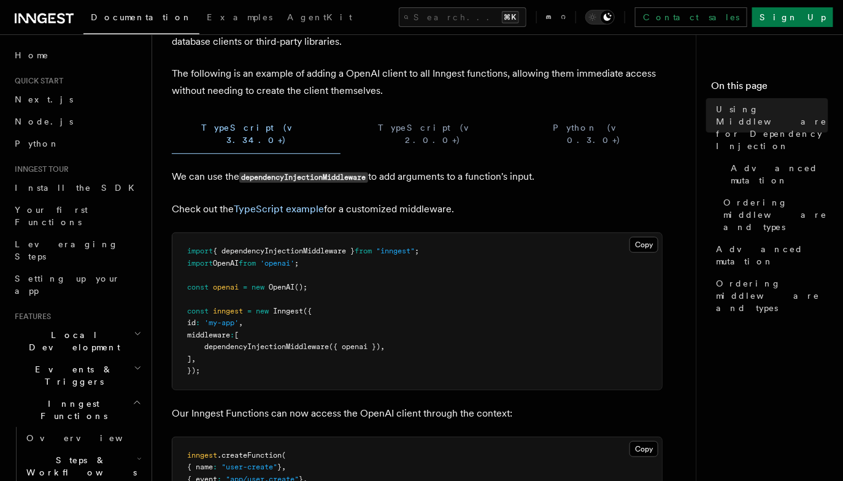
scroll to position [210, 0]
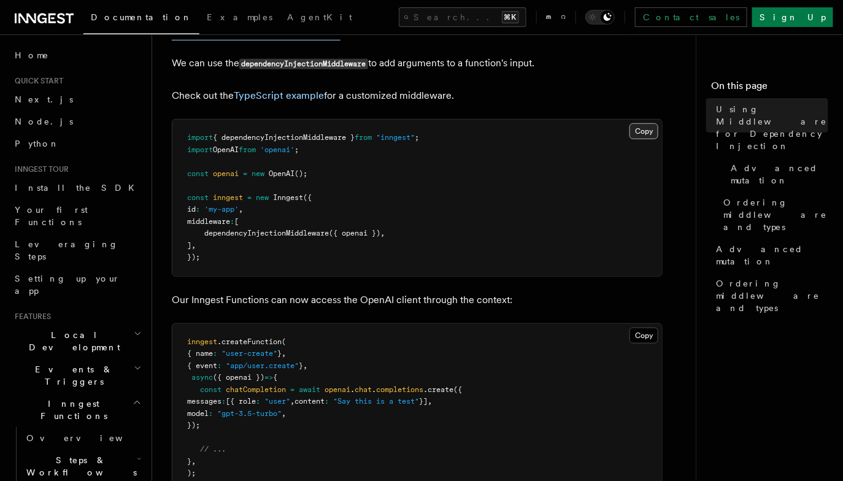
click at [652, 123] on button "Copy Copied" at bounding box center [643, 131] width 29 height 16
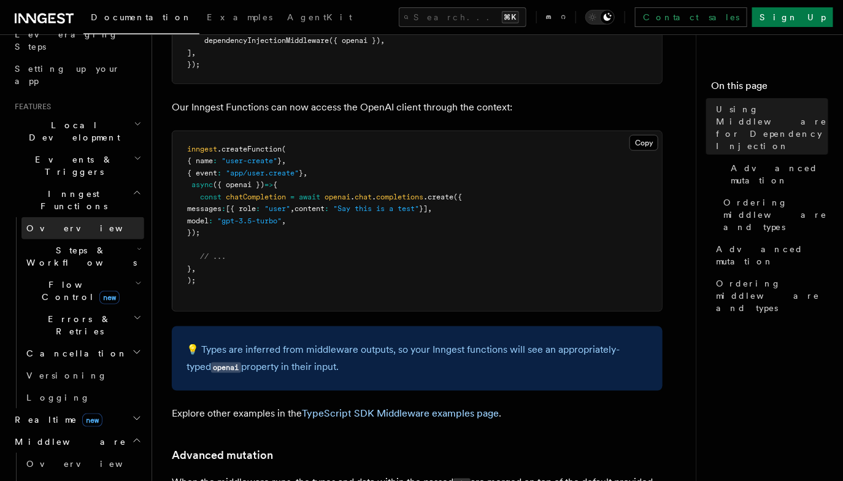
scroll to position [207, 0]
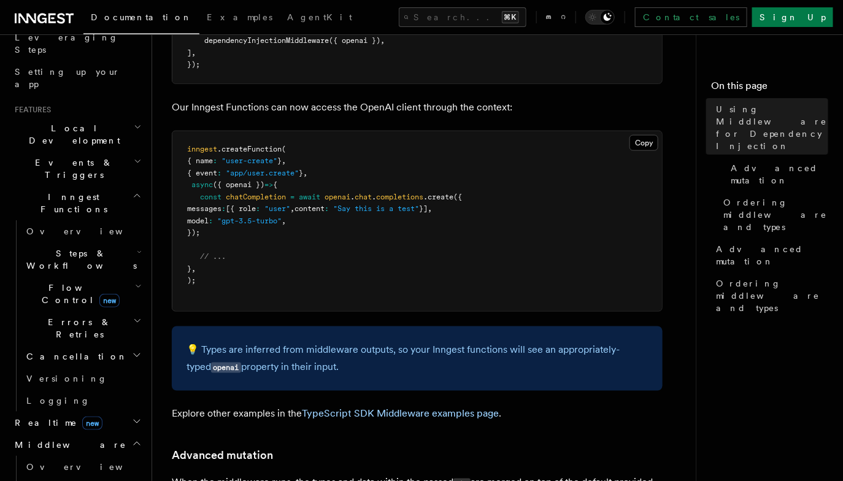
click at [110, 117] on h2 "Local Development" at bounding box center [77, 134] width 134 height 34
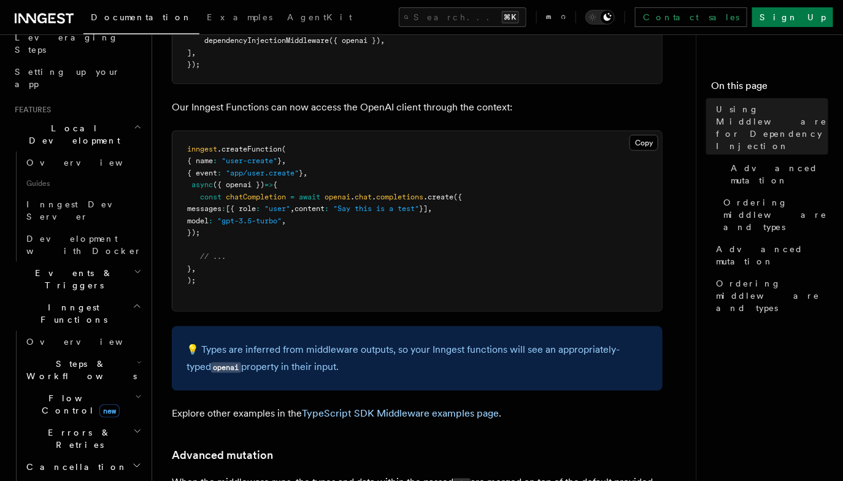
click at [110, 117] on h2 "Local Development" at bounding box center [77, 134] width 134 height 34
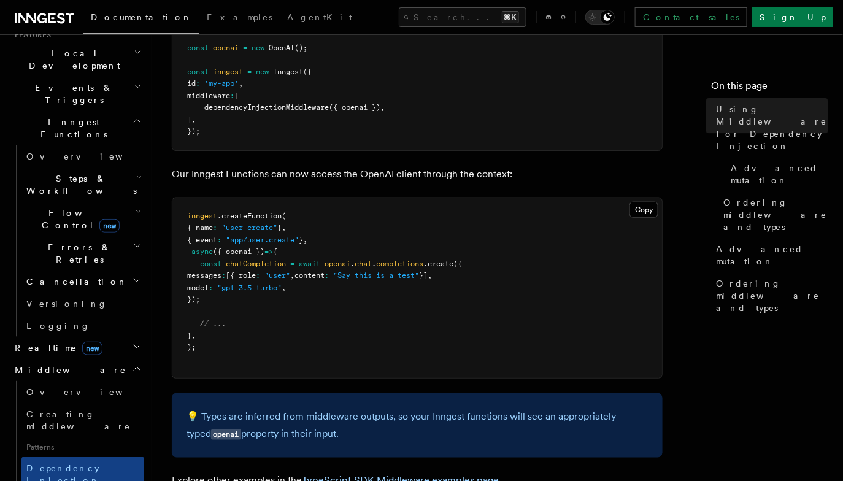
scroll to position [298, 0]
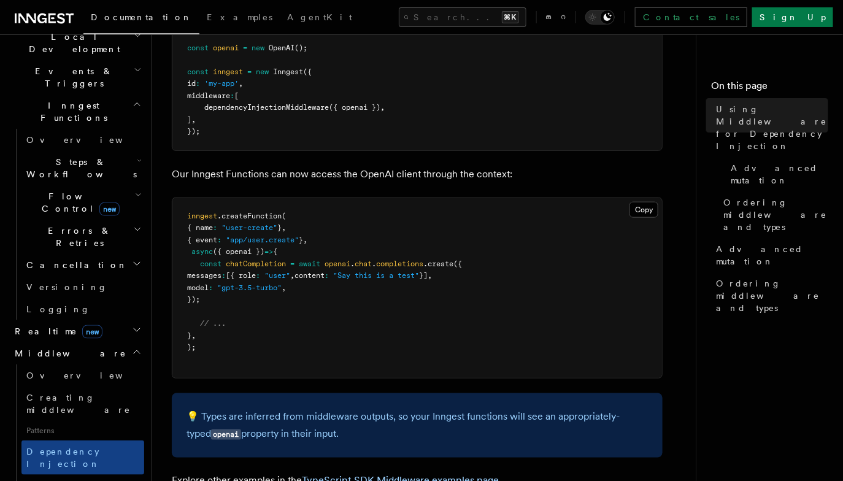
click at [105, 320] on h2 "Realtime new" at bounding box center [77, 331] width 134 height 22
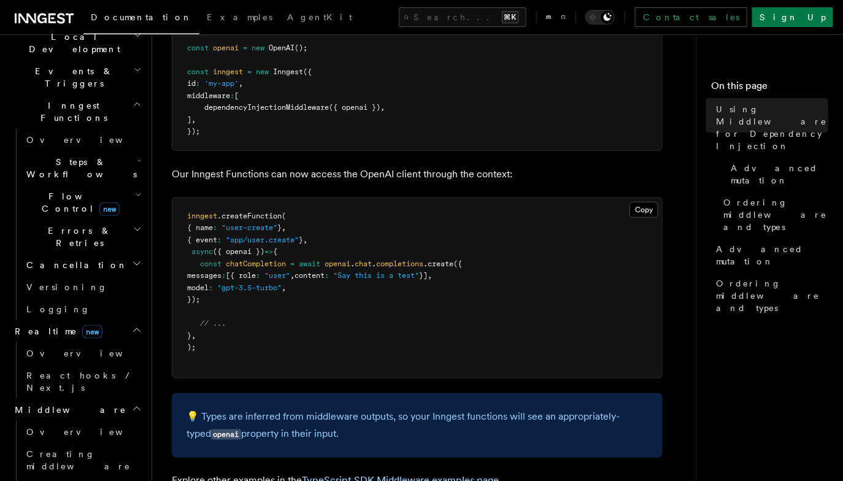
click at [105, 320] on h2 "Realtime new" at bounding box center [77, 331] width 134 height 22
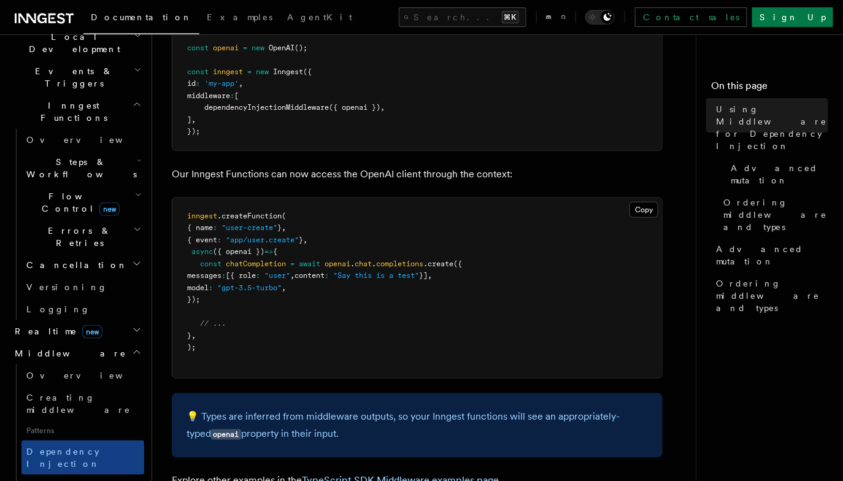
click at [105, 342] on h2 "Middleware" at bounding box center [77, 353] width 134 height 22
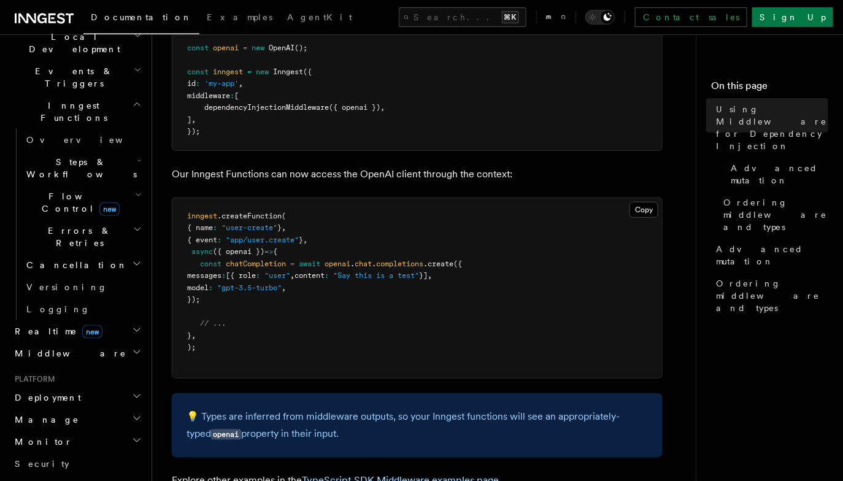
click at [101, 386] on h2 "Deployment" at bounding box center [77, 397] width 134 height 22
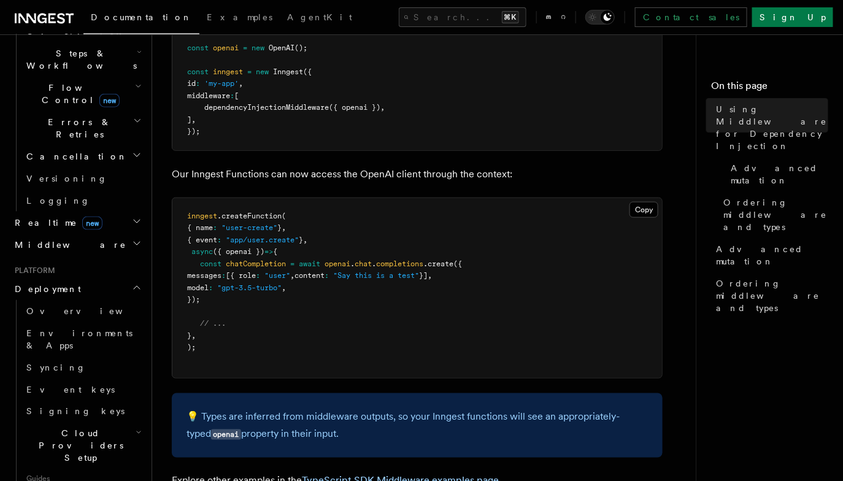
scroll to position [478, 0]
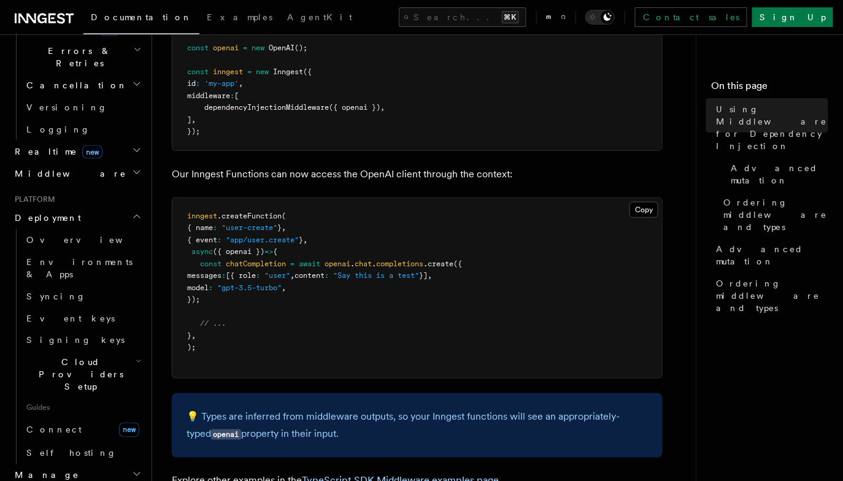
click at [101, 418] on link "Connect new" at bounding box center [82, 430] width 123 height 25
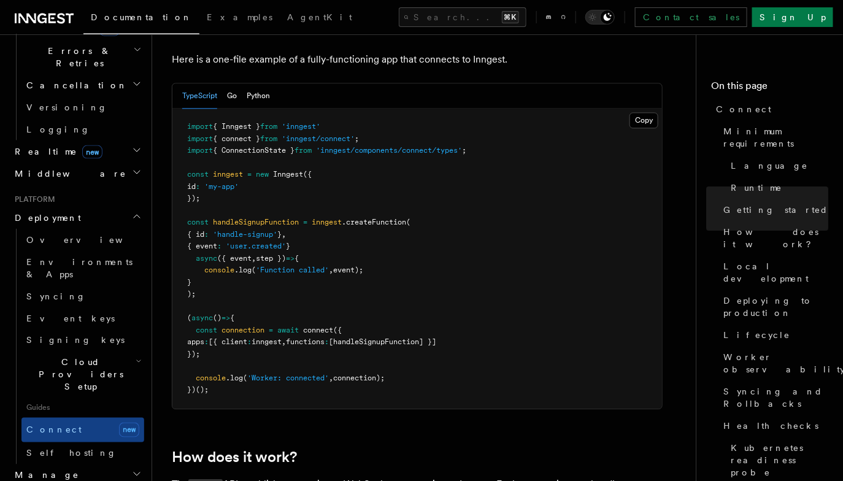
scroll to position [885, 0]
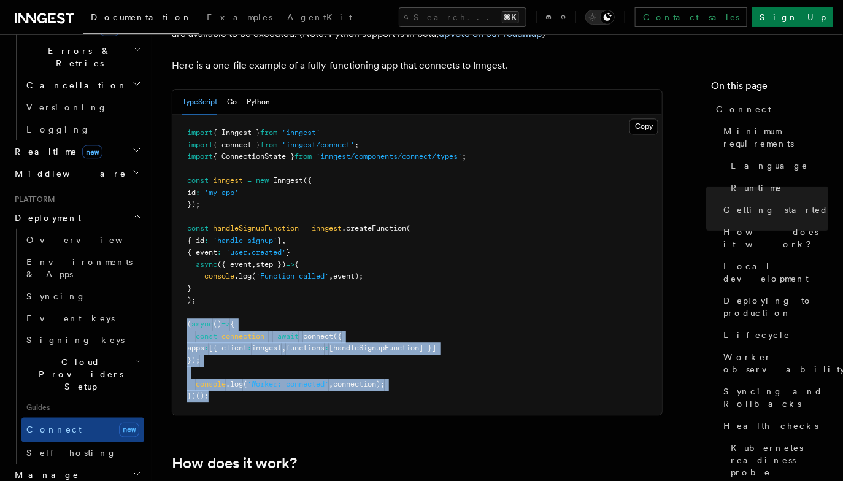
drag, startPoint x: 186, startPoint y: 273, endPoint x: 230, endPoint y: 358, distance: 95.7
click at [230, 358] on pre "import { Inngest } from 'inngest' import { connect } from 'inngest/connect' ; i…" at bounding box center [416, 265] width 489 height 300
copy code "( async () => { const connection = await connect ({ apps : [{ client : inngest …"
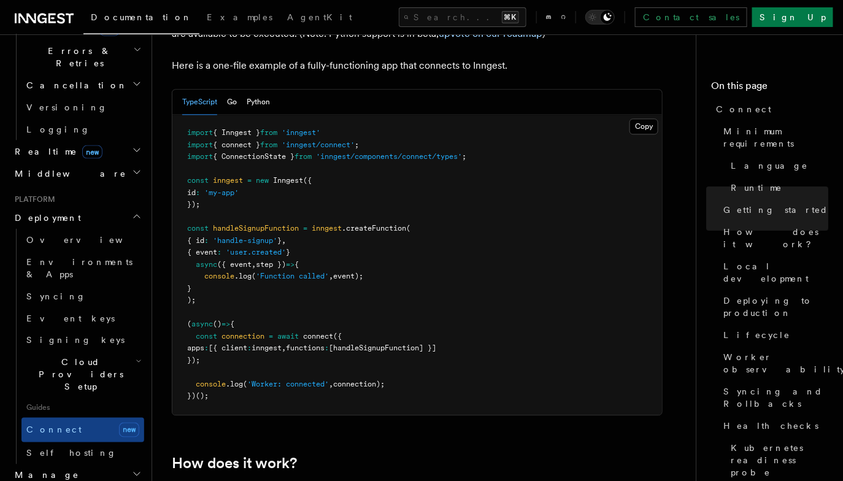
click at [311, 152] on span "from" at bounding box center [302, 156] width 17 height 9
click at [328, 140] on span "'inngest/connect'" at bounding box center [317, 144] width 73 height 9
copy code "import { connect } from 'inngest/connect' ;"
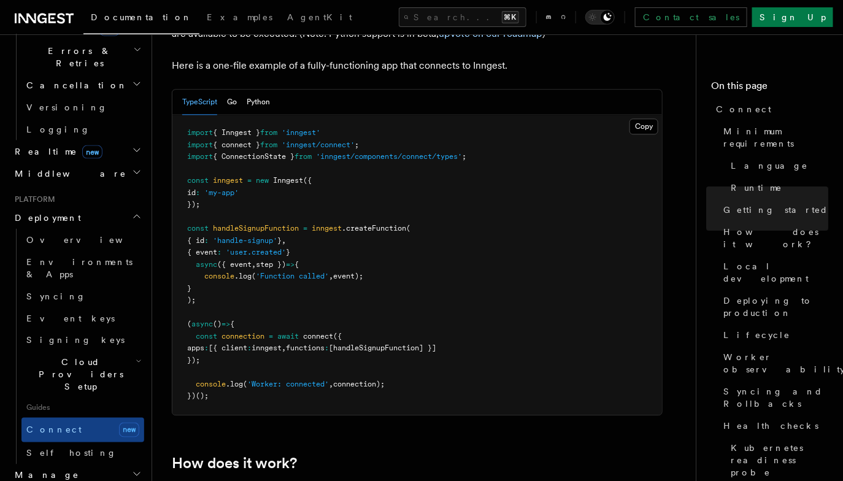
click at [476, 131] on pre "import { Inngest } from 'inngest' import { connect } from 'inngest/connect' ; i…" at bounding box center [416, 265] width 489 height 300
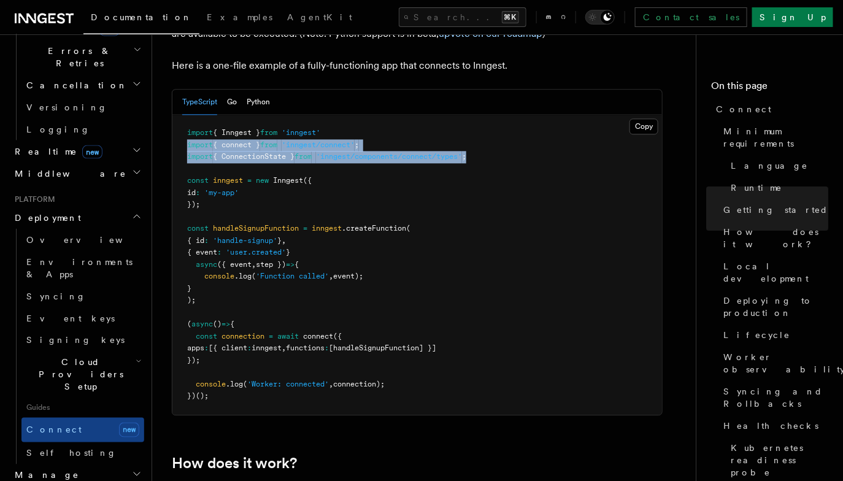
drag, startPoint x: 484, startPoint y: 110, endPoint x: 175, endPoint y: 97, distance: 309.3
click at [175, 115] on pre "import { Inngest } from 'inngest' import { connect } from 'inngest/connect' ; i…" at bounding box center [416, 265] width 489 height 300
copy code "import { connect } from 'inngest/connect' ; import { ConnectionState } from 'in…"
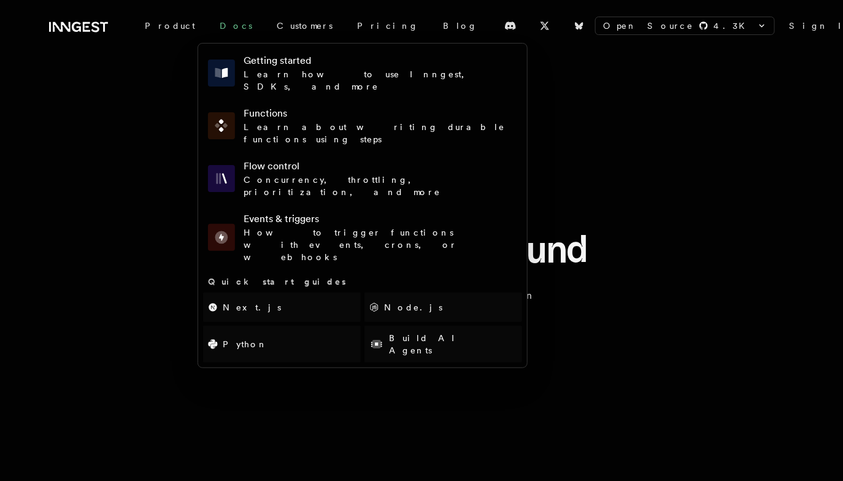
click at [216, 29] on link "Docs" at bounding box center [235, 26] width 57 height 22
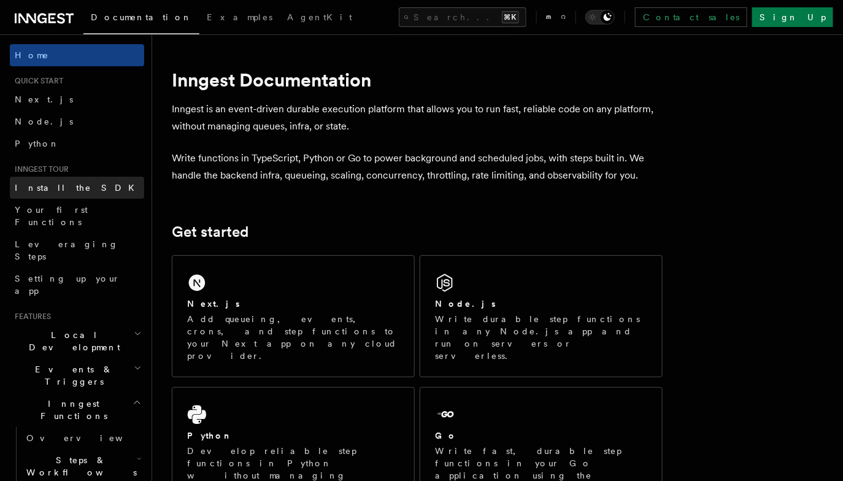
click at [80, 191] on link "Install the SDK" at bounding box center [77, 188] width 134 height 22
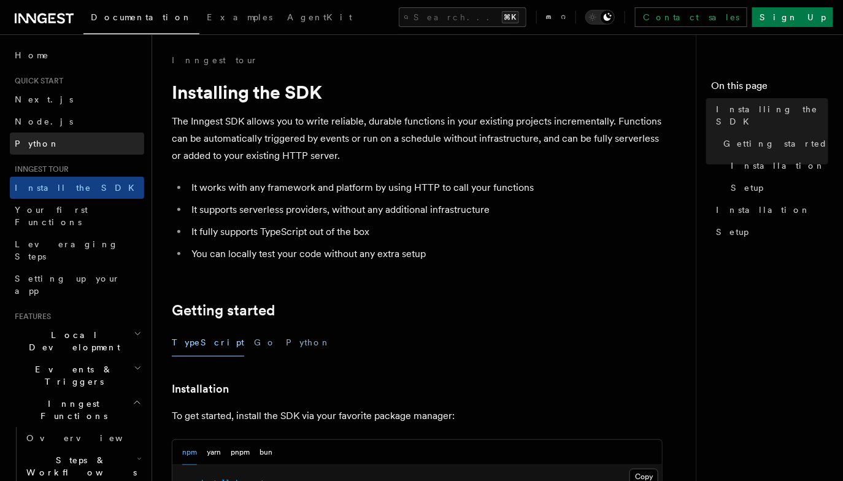
click at [65, 137] on link "Python" at bounding box center [77, 143] width 134 height 22
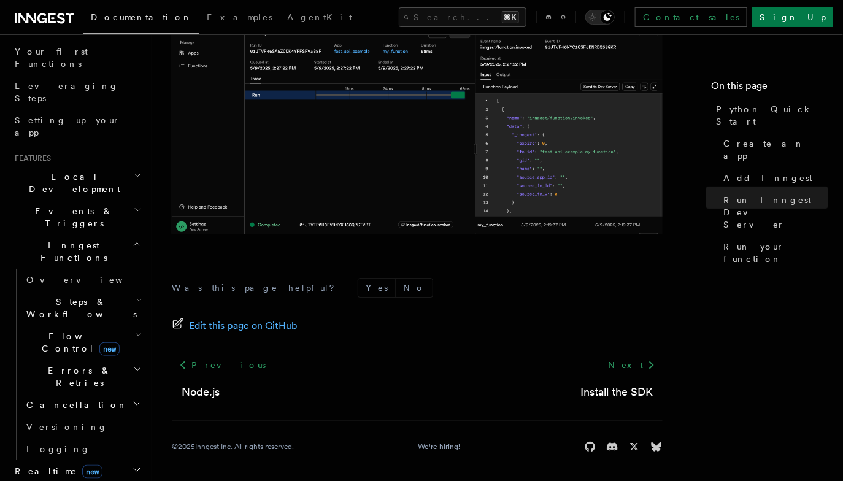
scroll to position [110, 0]
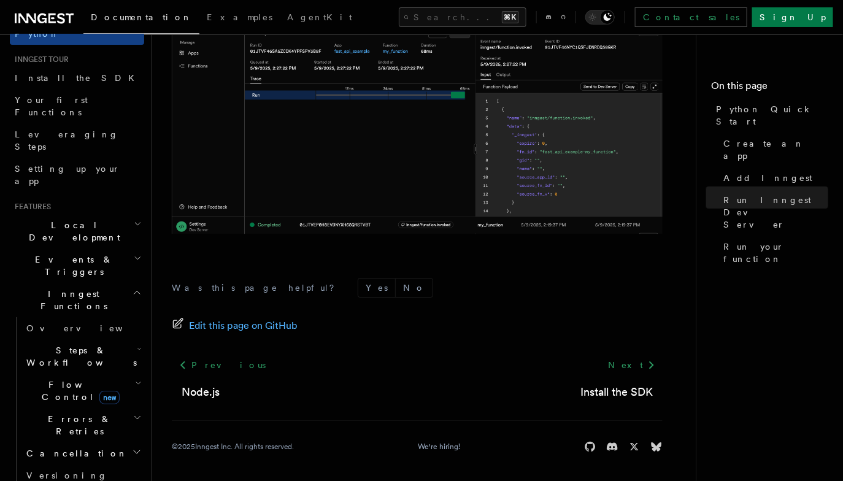
click at [110, 248] on h2 "Events & Triggers" at bounding box center [77, 265] width 134 height 34
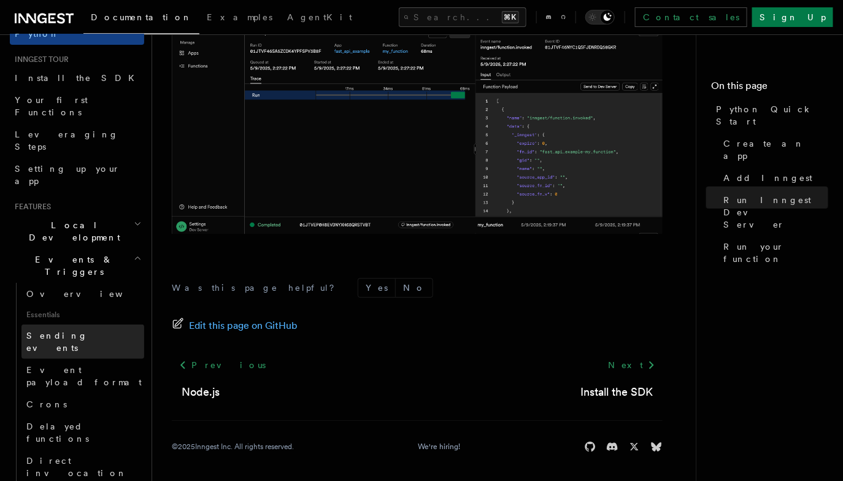
click at [86, 324] on link "Sending events" at bounding box center [82, 341] width 123 height 34
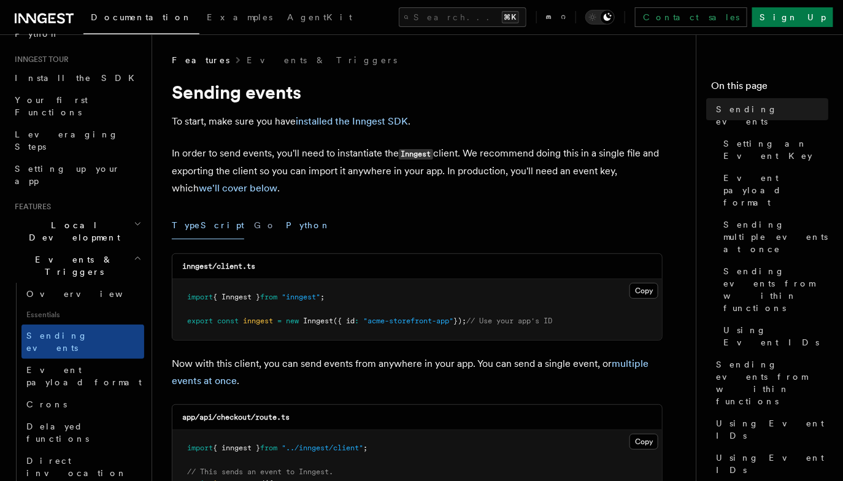
click at [286, 226] on button "Python" at bounding box center [308, 226] width 45 height 28
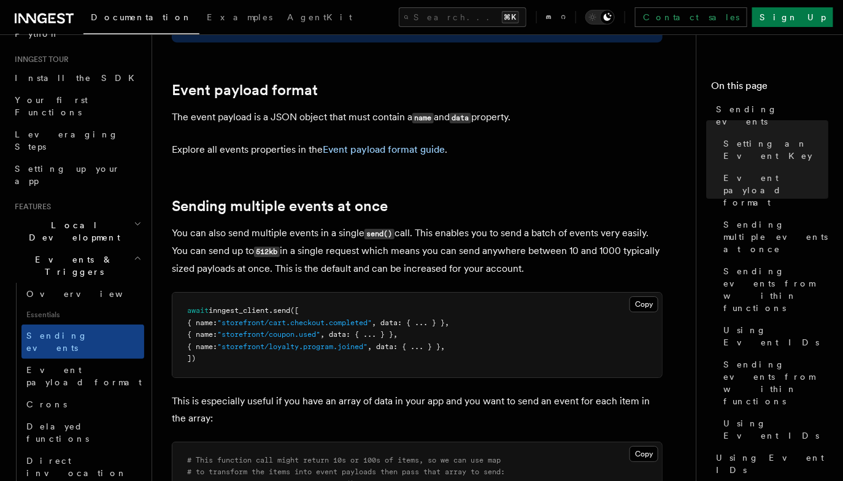
scroll to position [1355, 0]
